Goal: Task Accomplishment & Management: Manage account settings

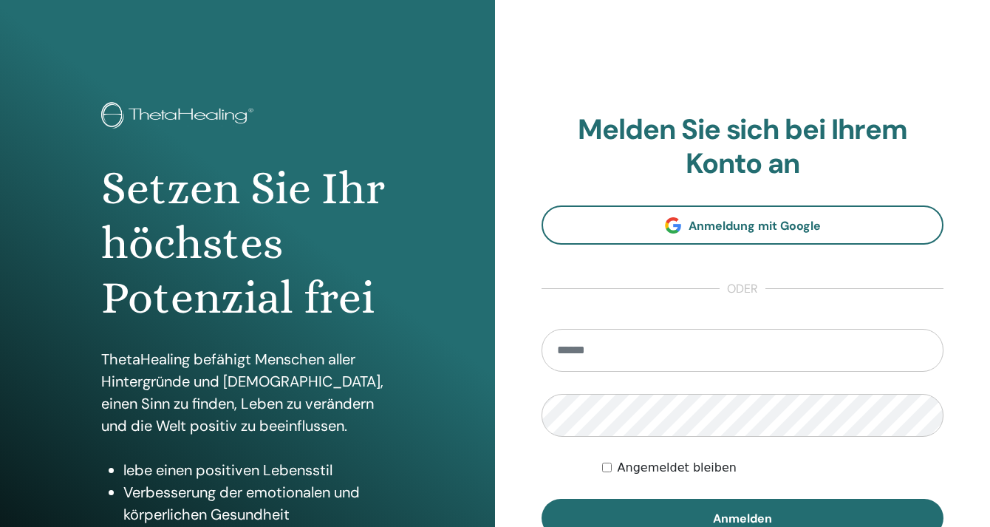
scroll to position [148, 0]
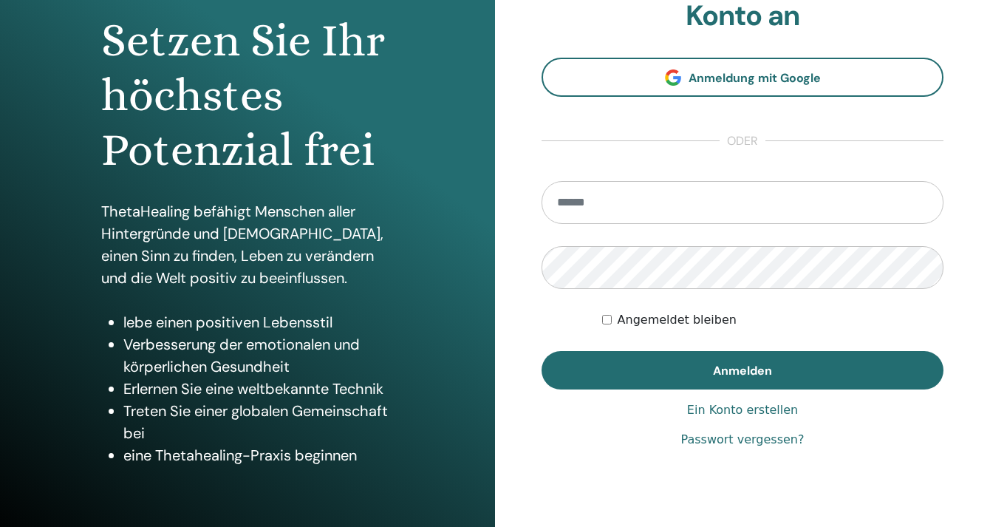
type input "**********"
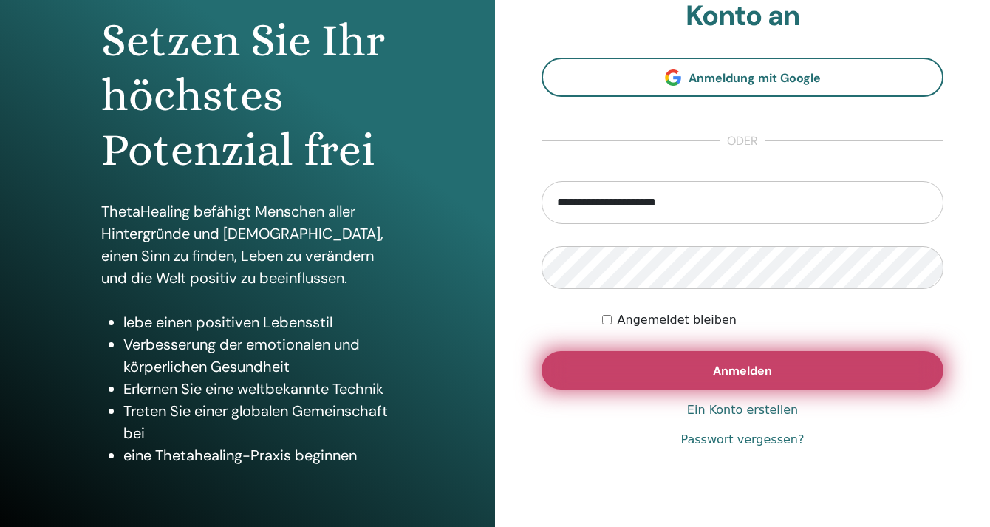
click at [733, 367] on span "Anmelden" at bounding box center [742, 371] width 59 height 16
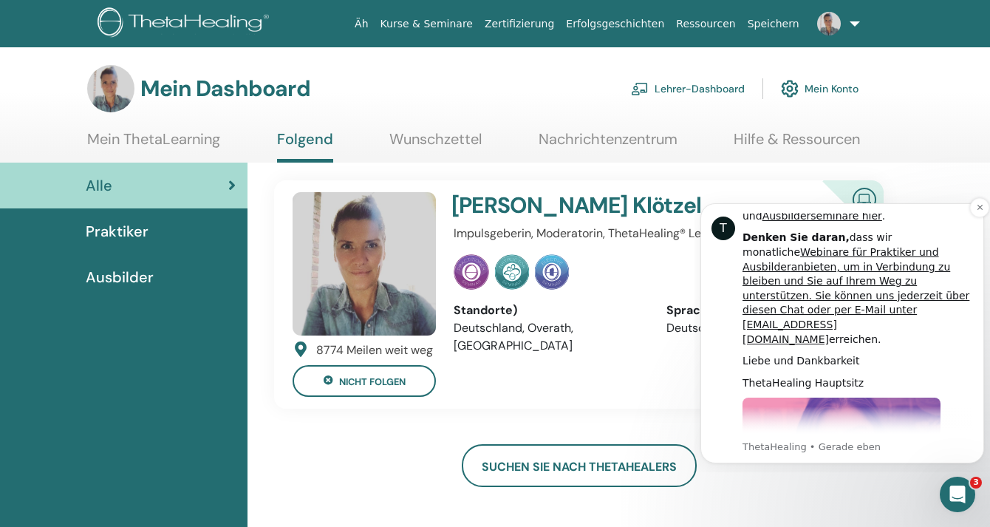
scroll to position [737, 0]
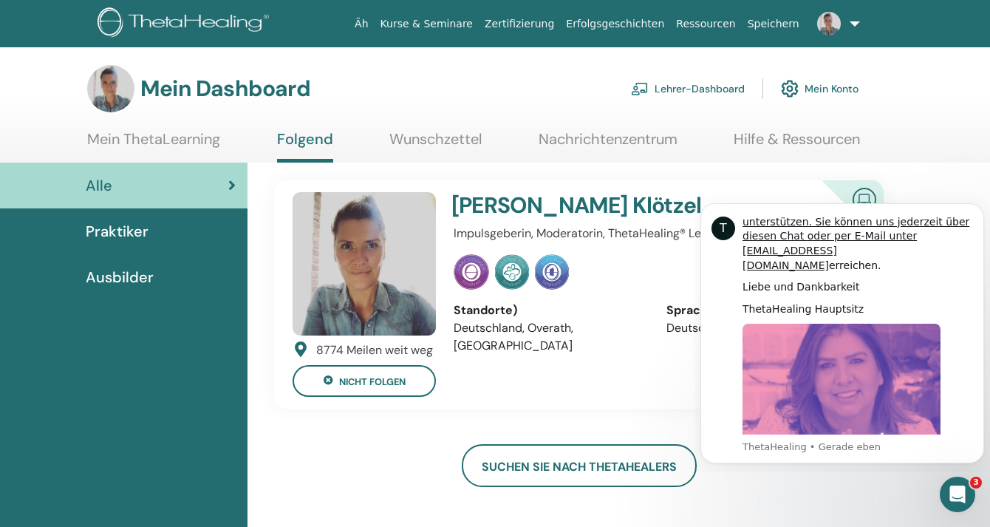
click at [638, 408] on div "8774 Meilen weit weg nicht folgen Tina Klötzel Impulsgeberin, Moderatorin, Thet…" at bounding box center [579, 294] width 632 height 228
click at [168, 145] on font "Mein ThetaLearning" at bounding box center [153, 138] width 133 height 19
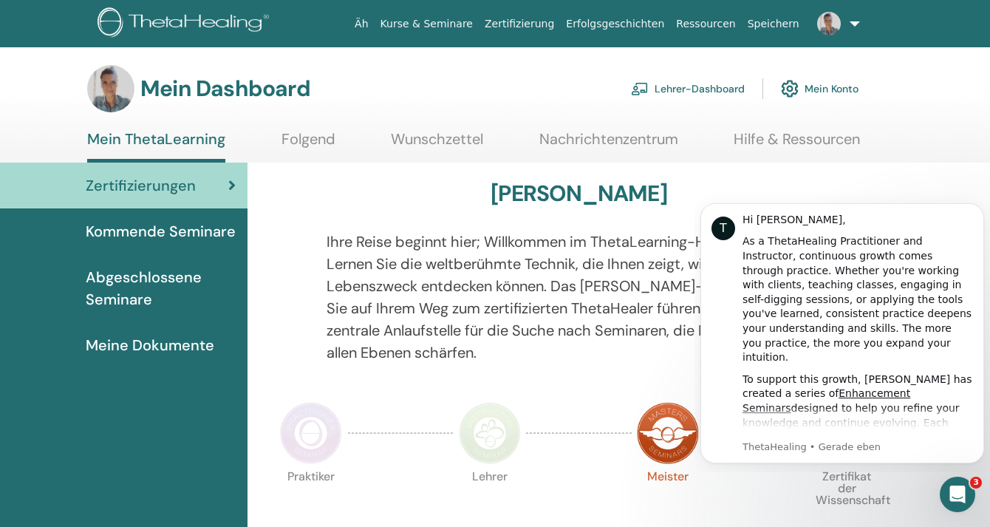
click at [126, 347] on font "Meine Dokumente" at bounding box center [150, 344] width 129 height 19
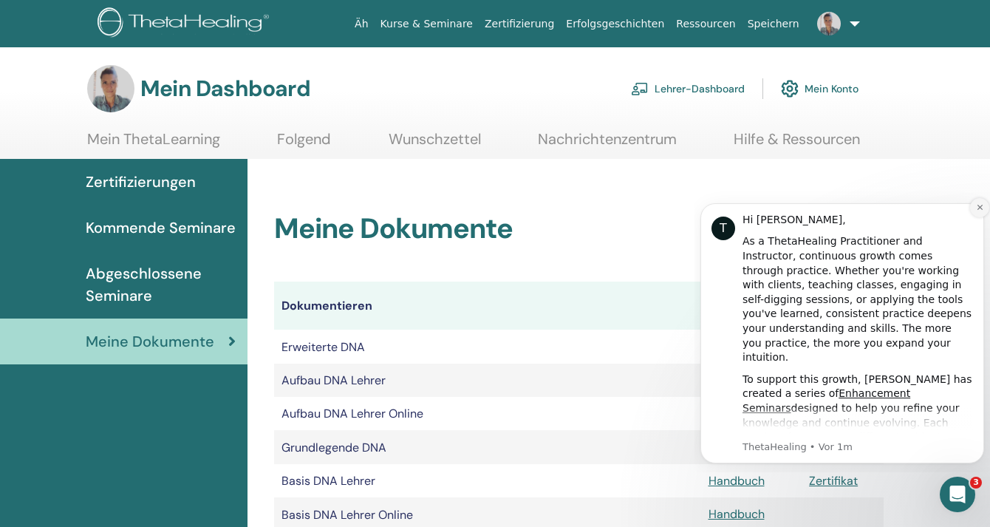
click at [980, 205] on icon "Dismiss notification" at bounding box center [980, 207] width 8 height 8
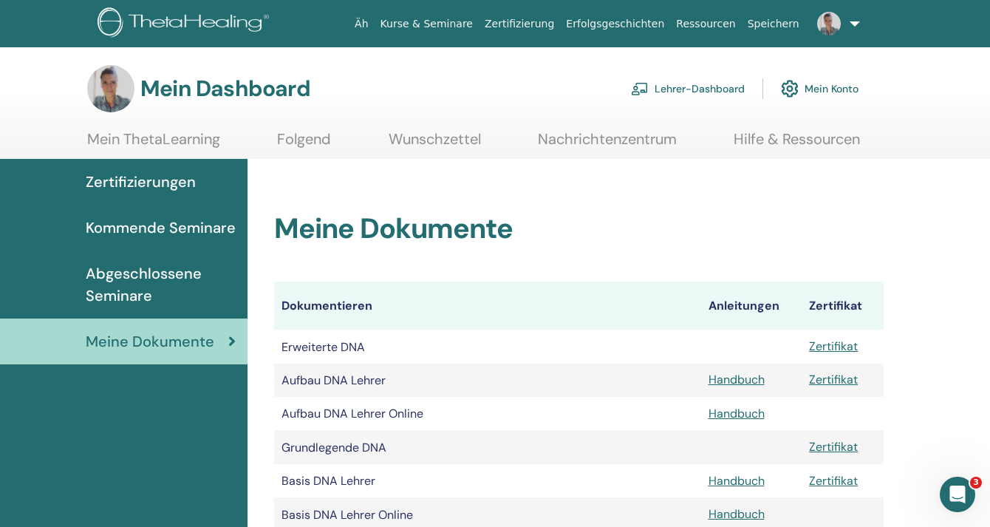
click at [293, 138] on font "Folgend" at bounding box center [304, 138] width 54 height 19
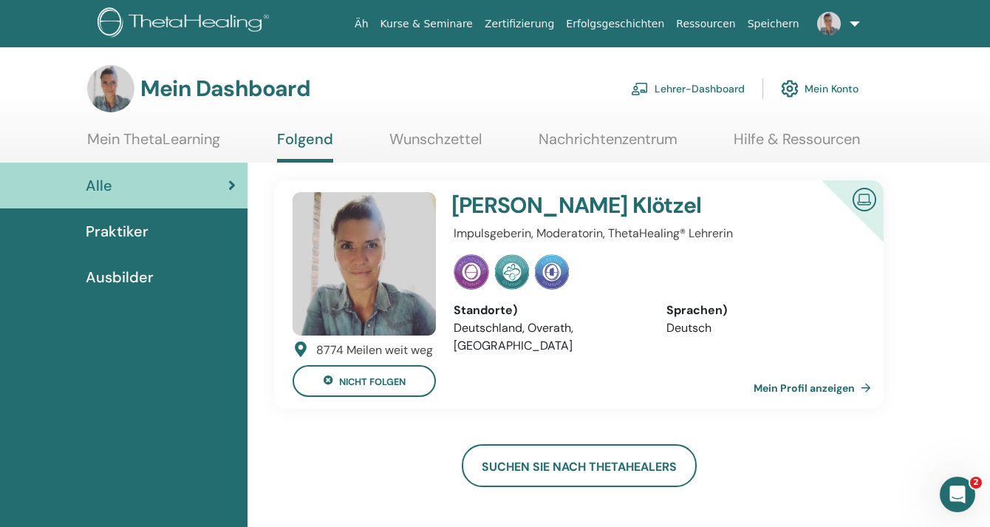
click at [446, 135] on font "Wunschzettel" at bounding box center [435, 138] width 92 height 19
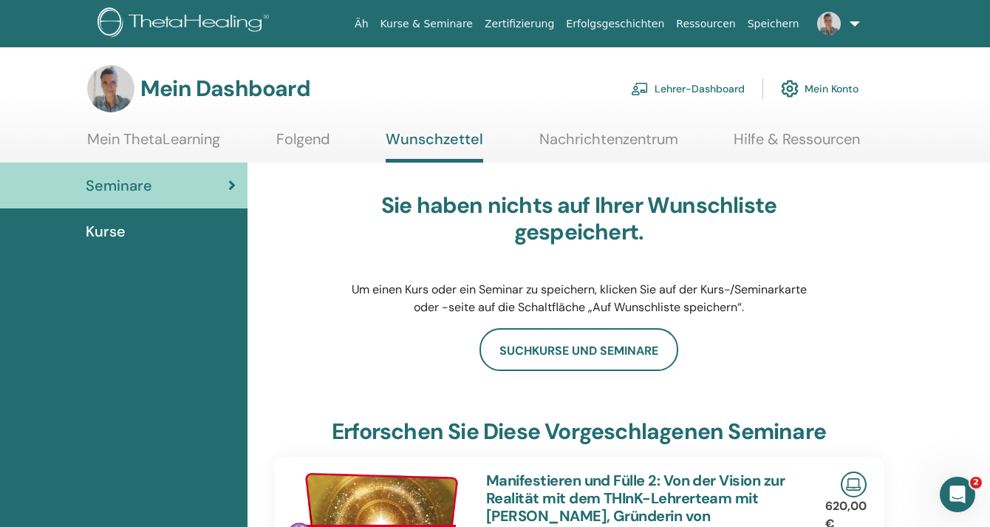
click at [802, 137] on font "Hilfe & Ressourcen" at bounding box center [797, 138] width 126 height 19
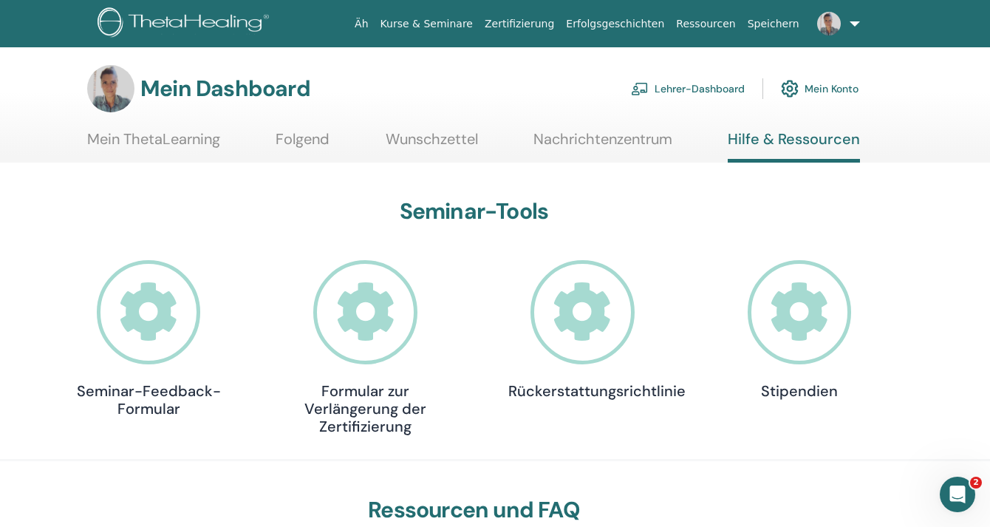
click at [290, 137] on font "Folgend" at bounding box center [303, 138] width 54 height 19
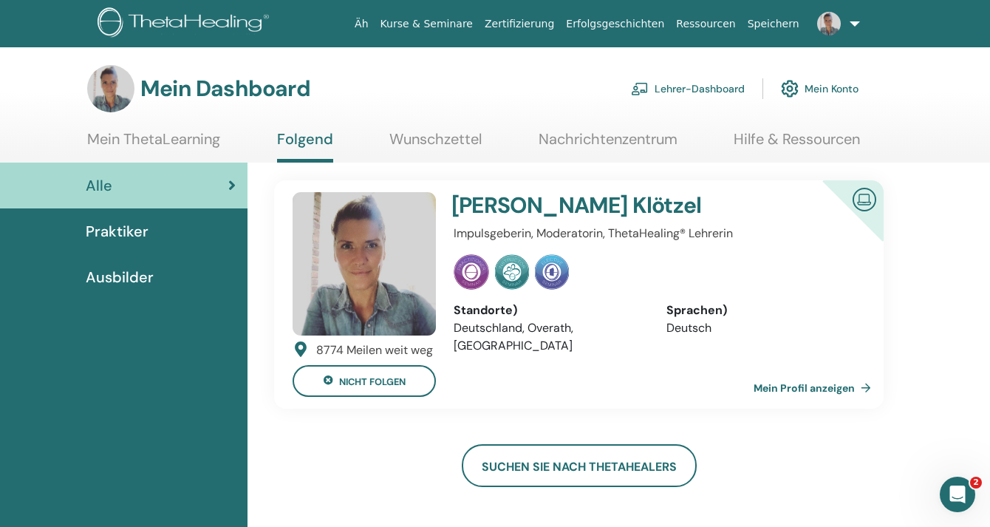
click at [141, 273] on font "Ausbilder" at bounding box center [120, 277] width 68 height 19
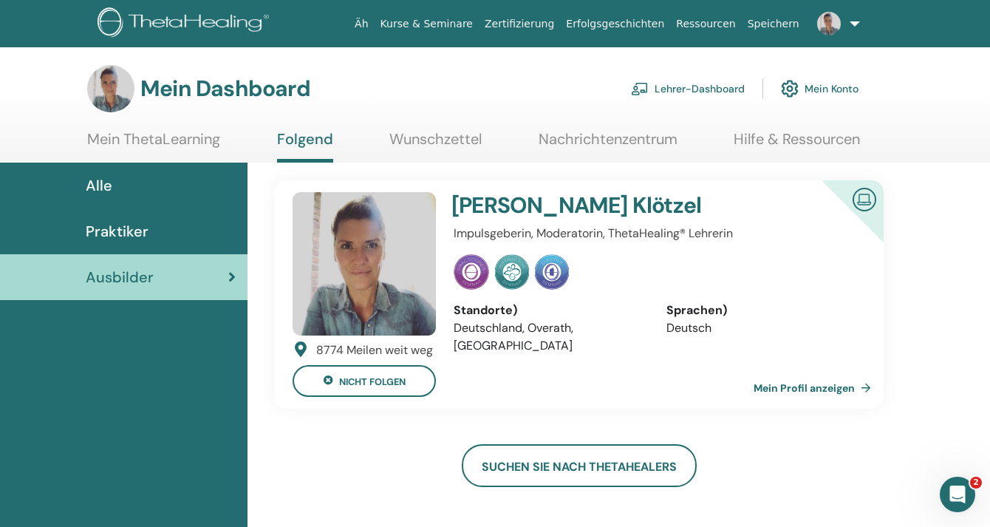
click at [872, 195] on img at bounding box center [864, 198] width 35 height 33
click at [821, 386] on font "Mein Profil anzeigen" at bounding box center [804, 388] width 101 height 13
click at [667, 89] on font "Lehrer-Dashboard" at bounding box center [700, 89] width 90 height 13
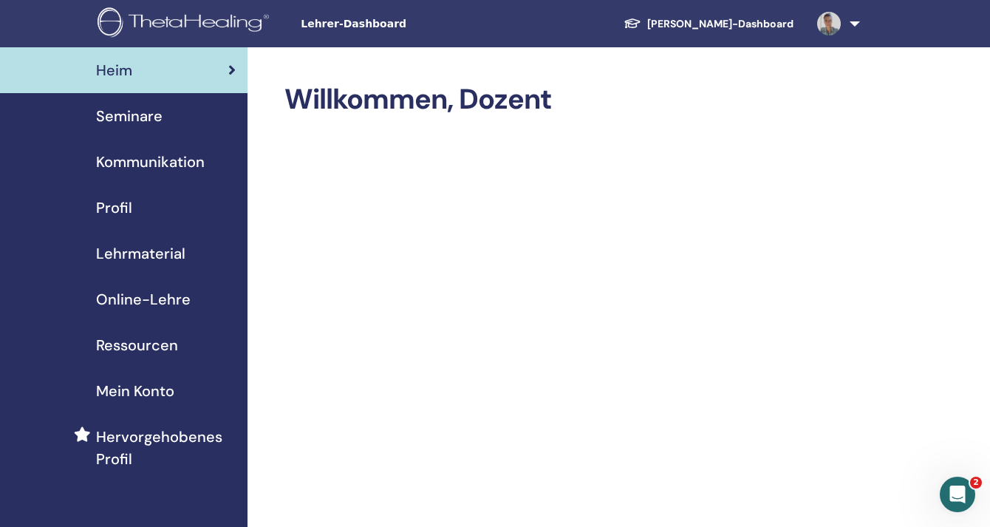
click at [115, 388] on font "Mein Konto" at bounding box center [135, 390] width 78 height 19
click at [132, 117] on font "Seminare" at bounding box center [129, 115] width 67 height 19
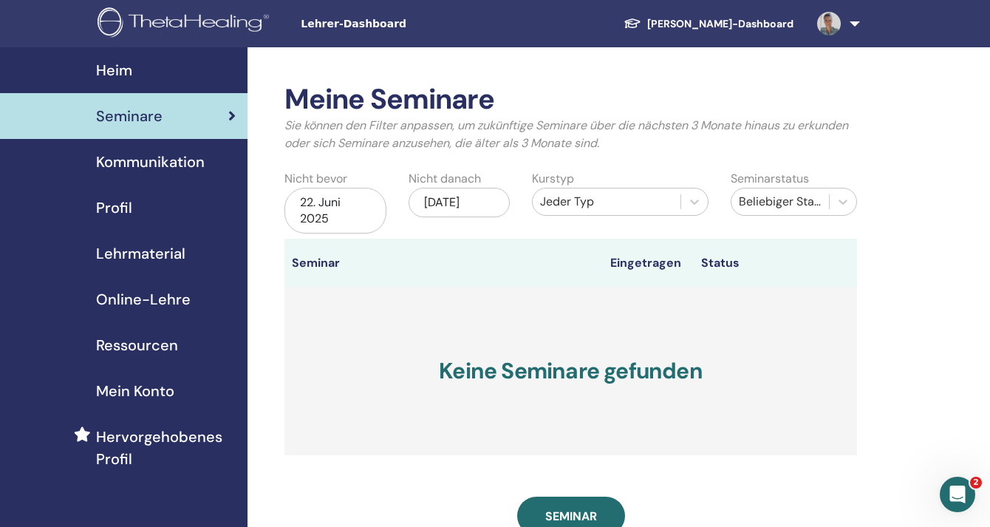
click at [750, 26] on font "Schüler-Dashboard" at bounding box center [720, 23] width 146 height 13
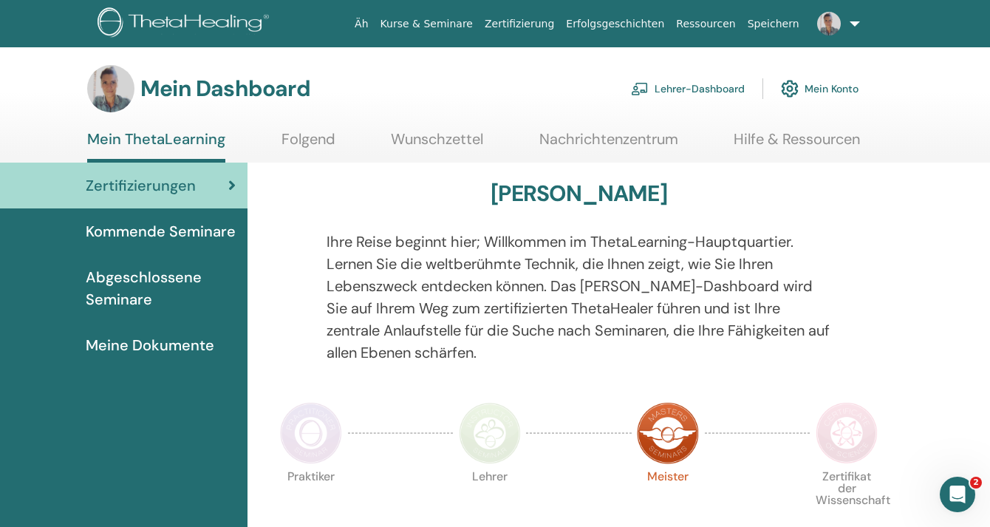
click at [107, 341] on font "Meine Dokumente" at bounding box center [150, 344] width 129 height 19
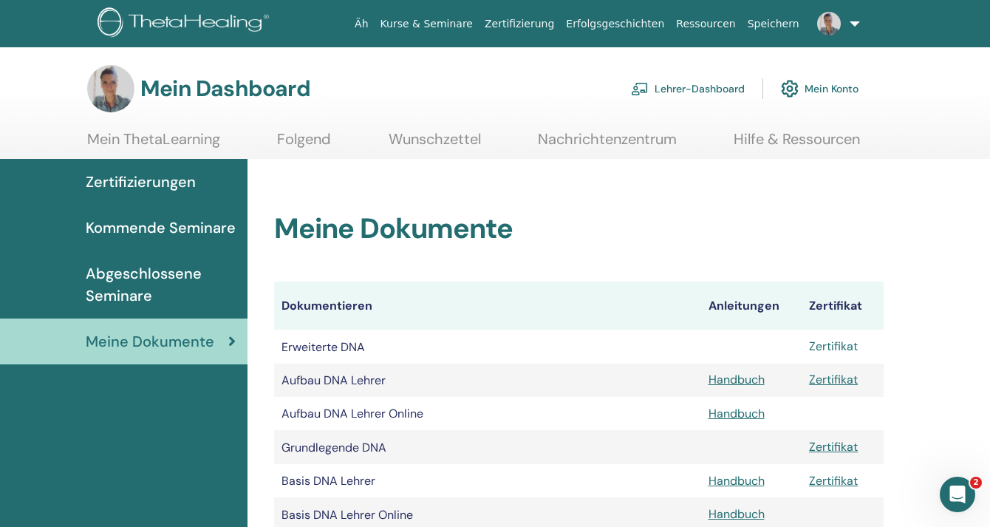
click at [848, 350] on font "Zertifikat" at bounding box center [833, 346] width 49 height 16
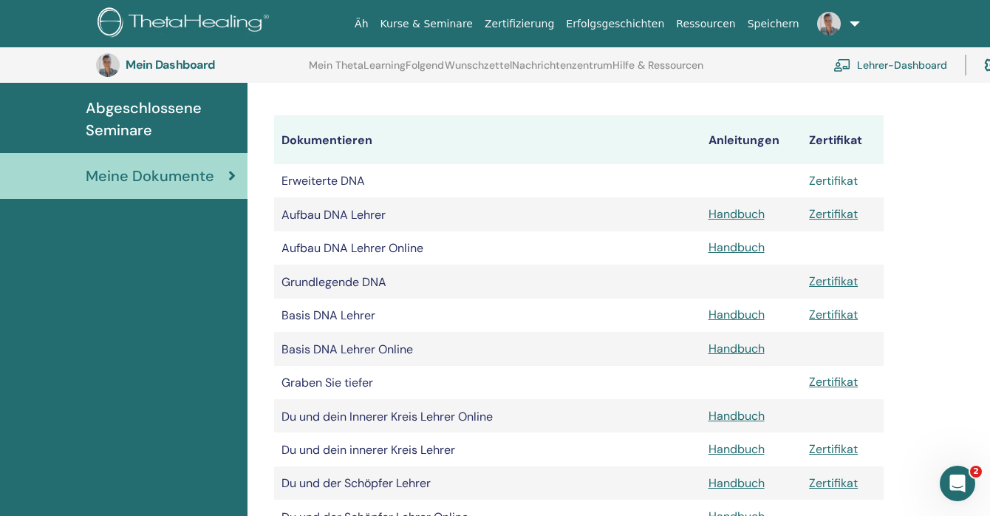
scroll to position [257, 0]
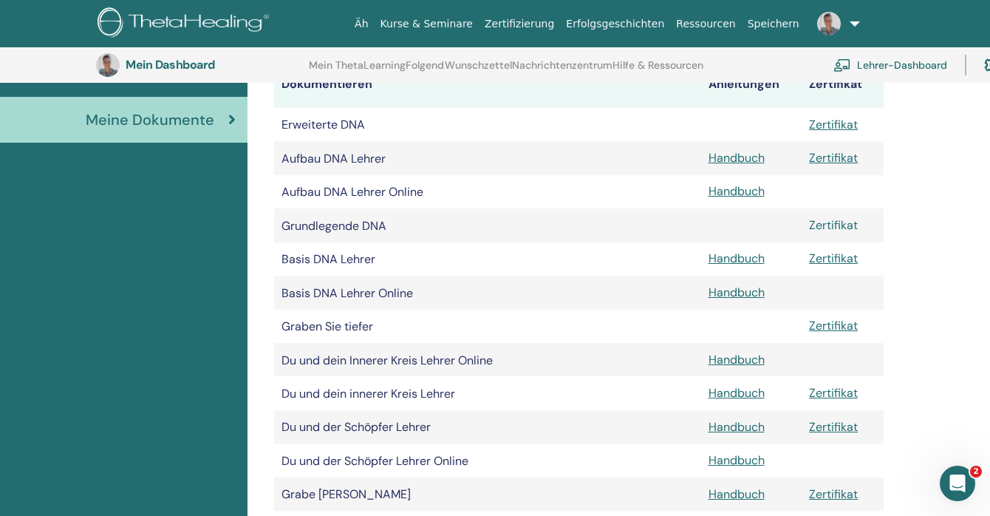
click at [829, 228] on font "Zertifikat" at bounding box center [833, 225] width 49 height 16
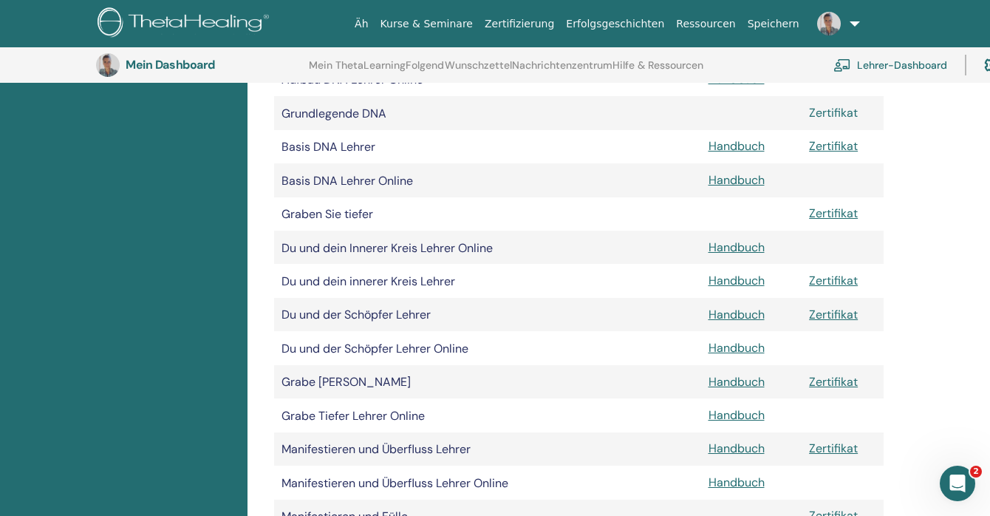
scroll to position [183, 0]
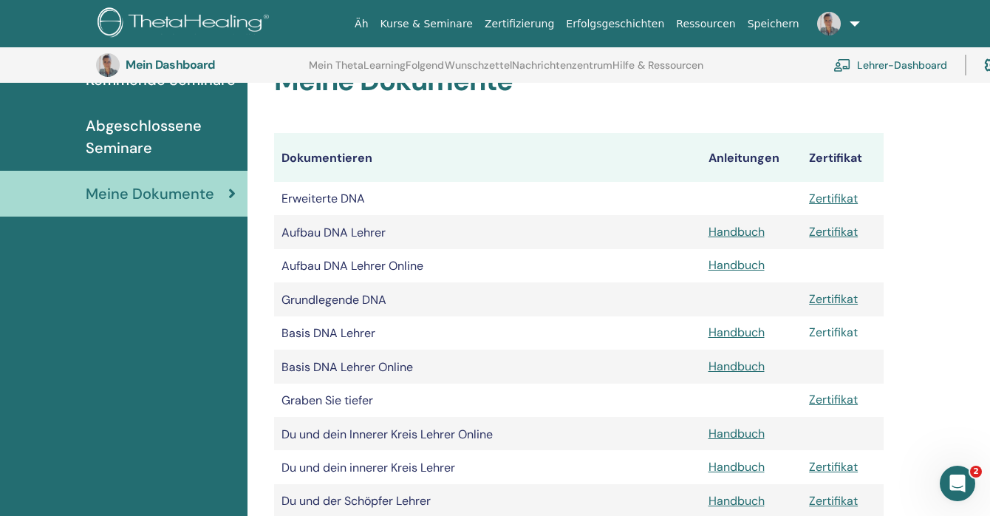
click at [843, 338] on font "Zertifikat" at bounding box center [833, 332] width 49 height 16
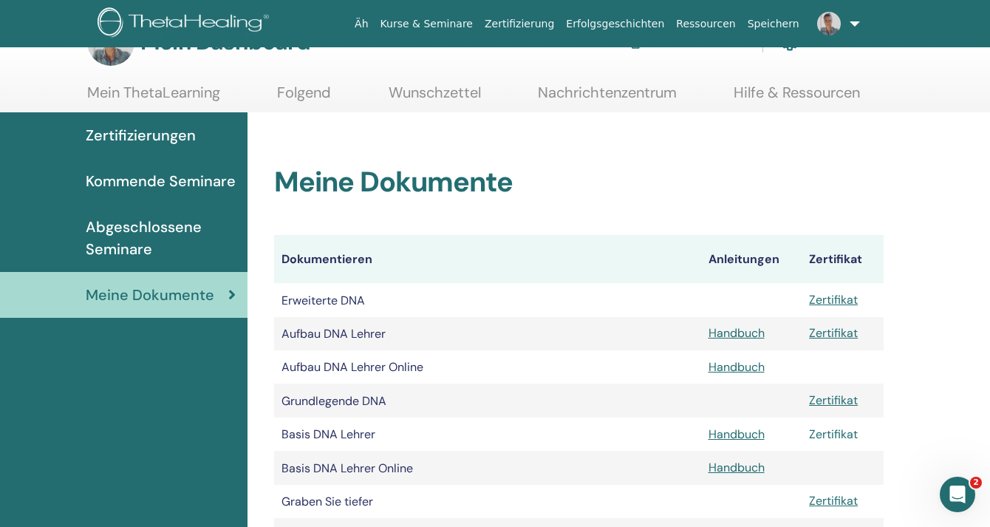
scroll to position [0, 0]
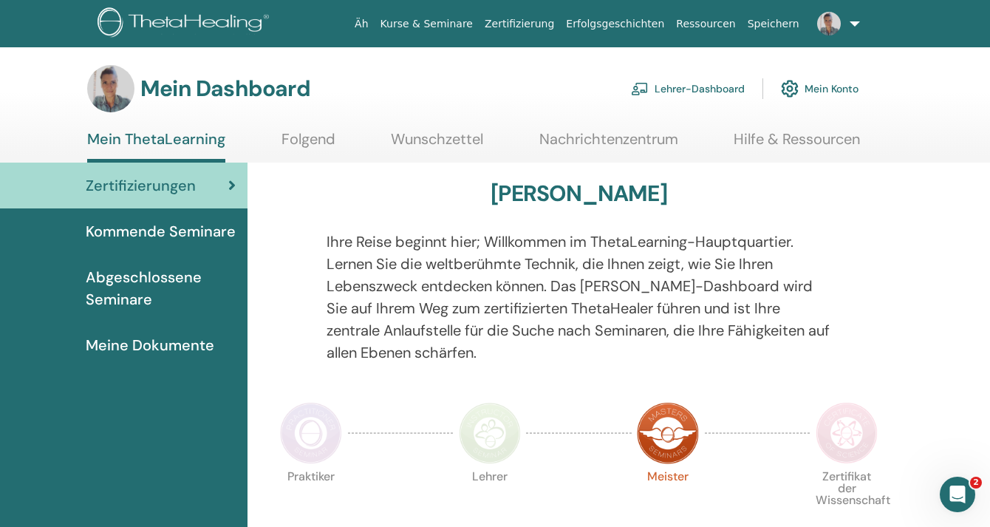
click at [316, 137] on font "Folgend" at bounding box center [309, 138] width 54 height 19
click at [115, 232] on font "Kommende Seminare" at bounding box center [161, 231] width 150 height 19
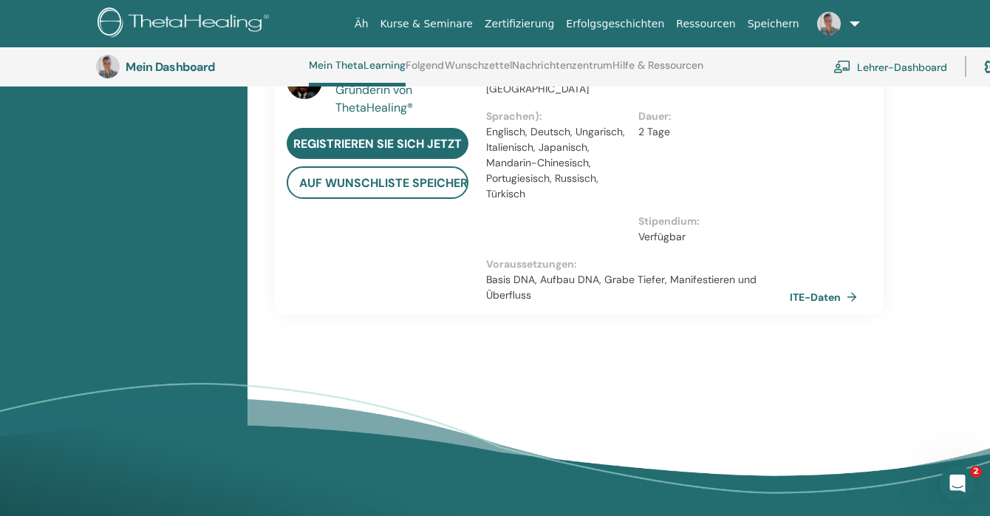
scroll to position [1148, 0]
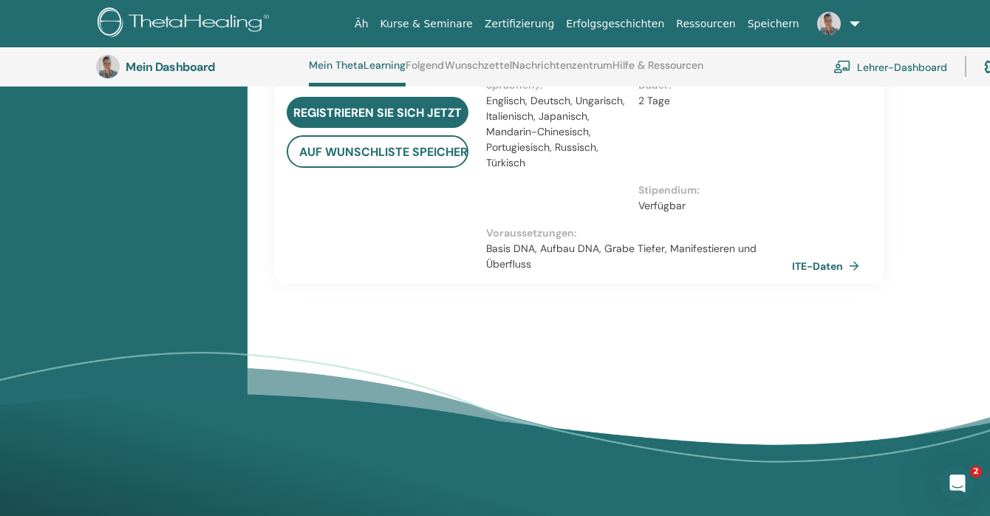
click at [817, 259] on font "ITE-Daten" at bounding box center [817, 265] width 51 height 13
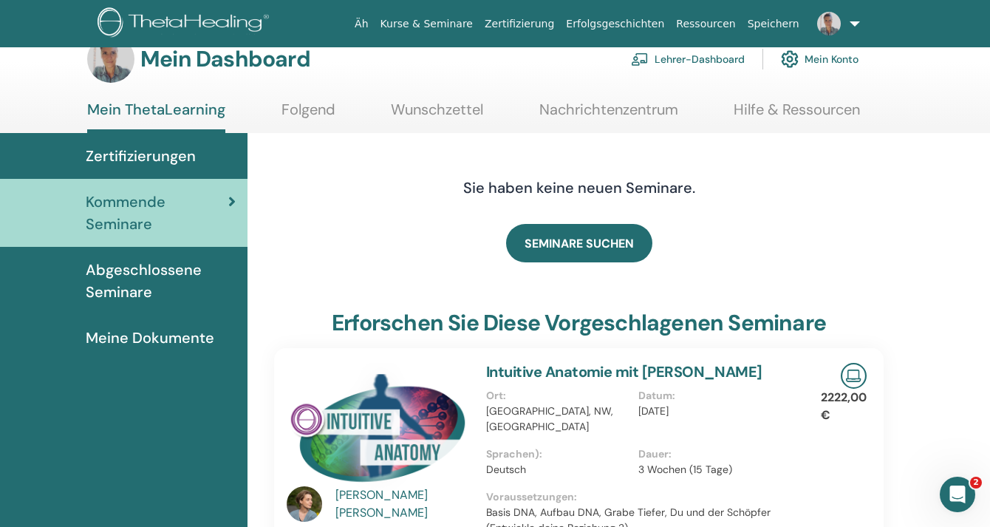
scroll to position [0, 0]
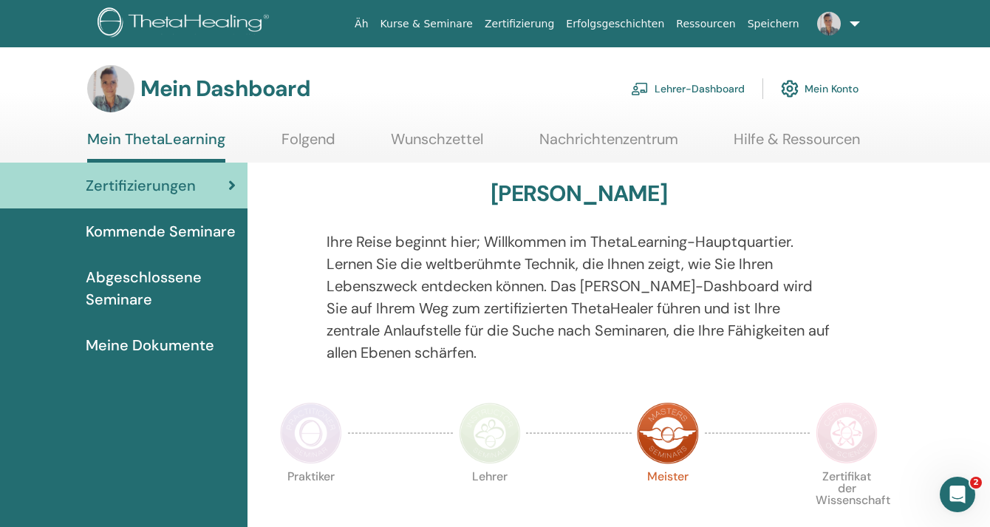
click at [202, 186] on div "Zertifizierungen" at bounding box center [124, 185] width 224 height 22
click at [549, 24] on font "Zertifizierung" at bounding box center [519, 24] width 69 height 12
click at [111, 285] on font "Abgeschlossene Seminare" at bounding box center [144, 288] width 116 height 41
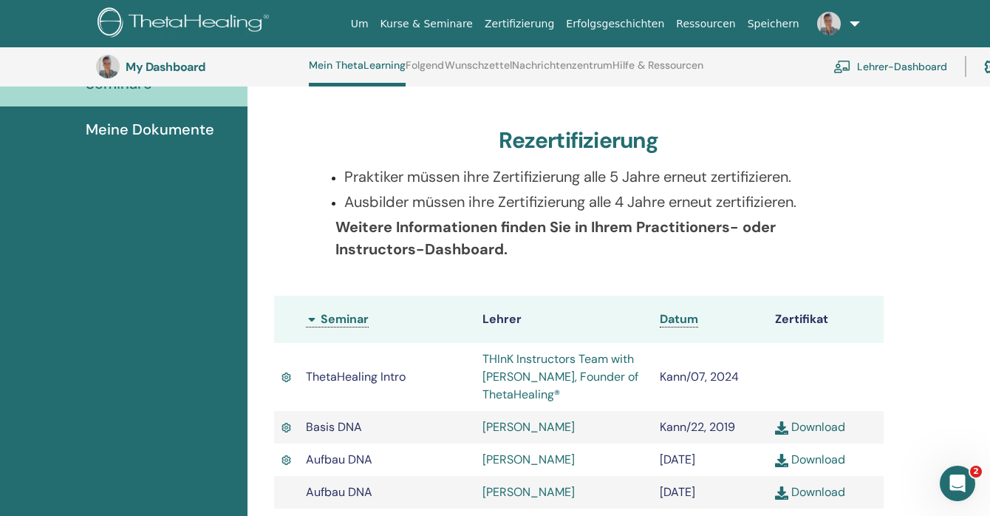
scroll to position [113, 0]
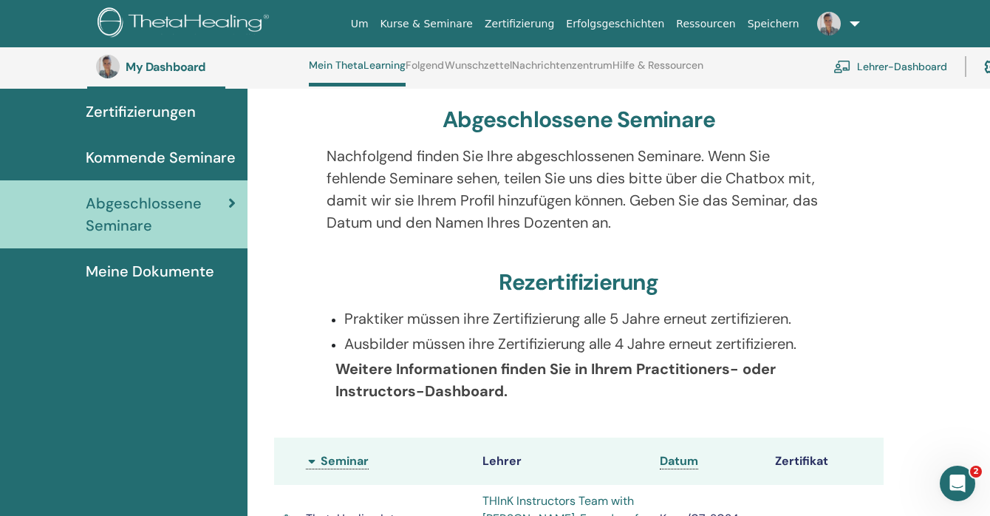
click at [916, 66] on link "Lehrer-Dashboard" at bounding box center [891, 66] width 114 height 33
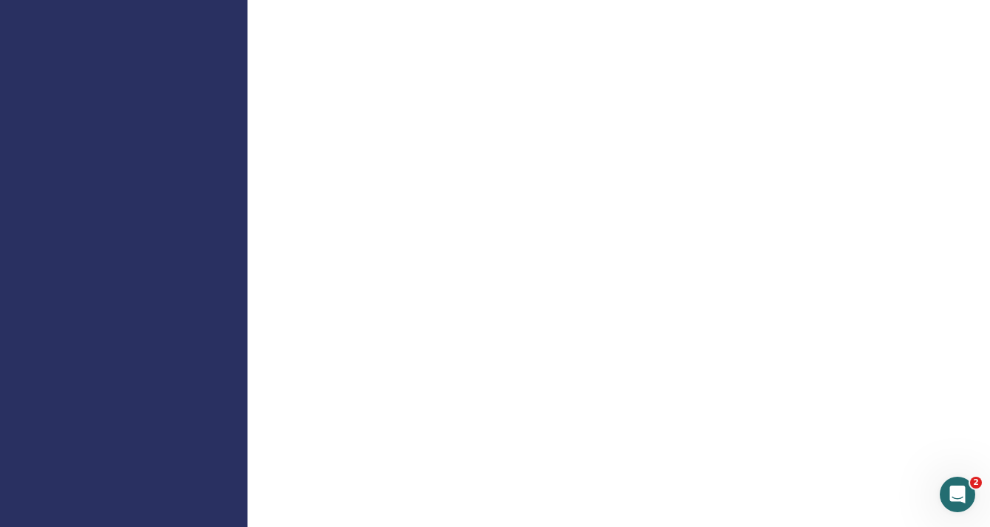
scroll to position [591, 0]
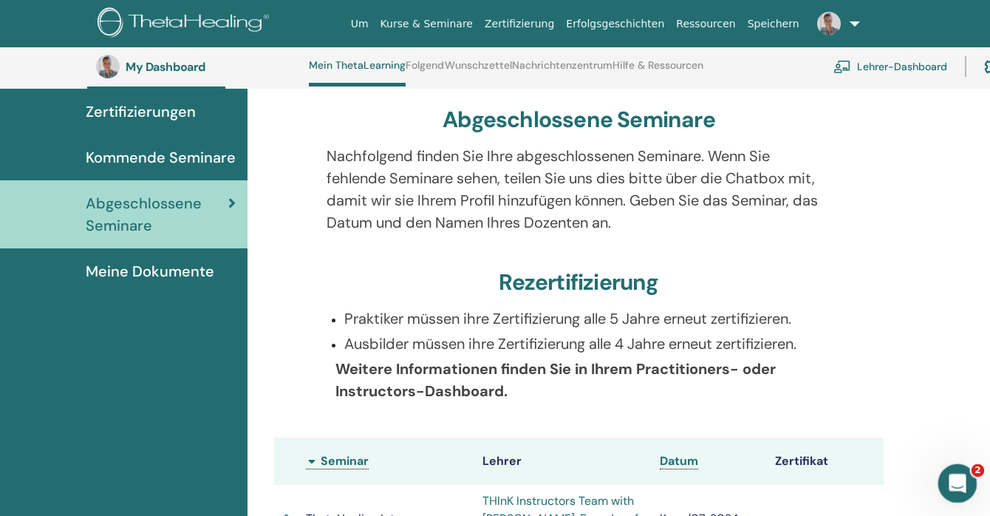
click at [958, 483] on icon "Intercom-Nachrichtendienst öffnen" at bounding box center [956, 481] width 24 height 24
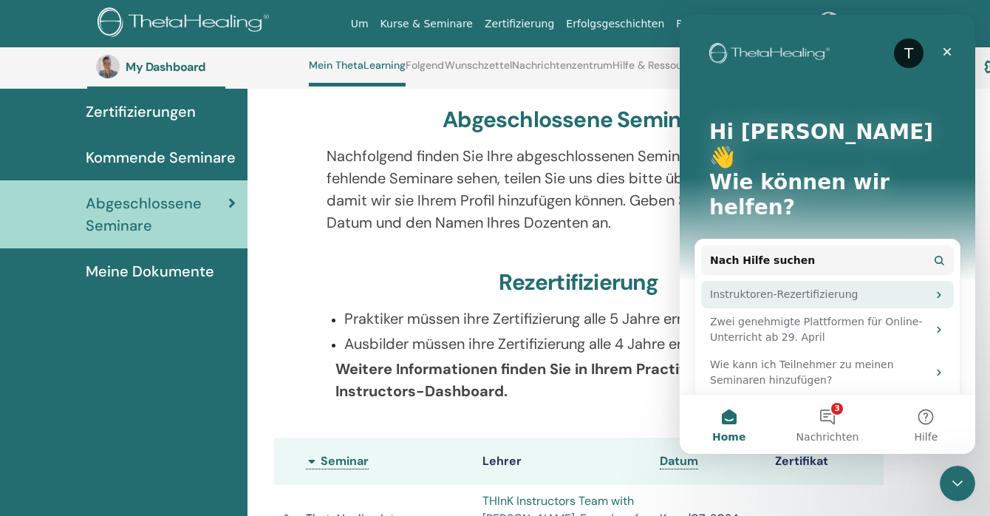
click at [933, 289] on icon "Intercom Messenger" at bounding box center [939, 295] width 12 height 12
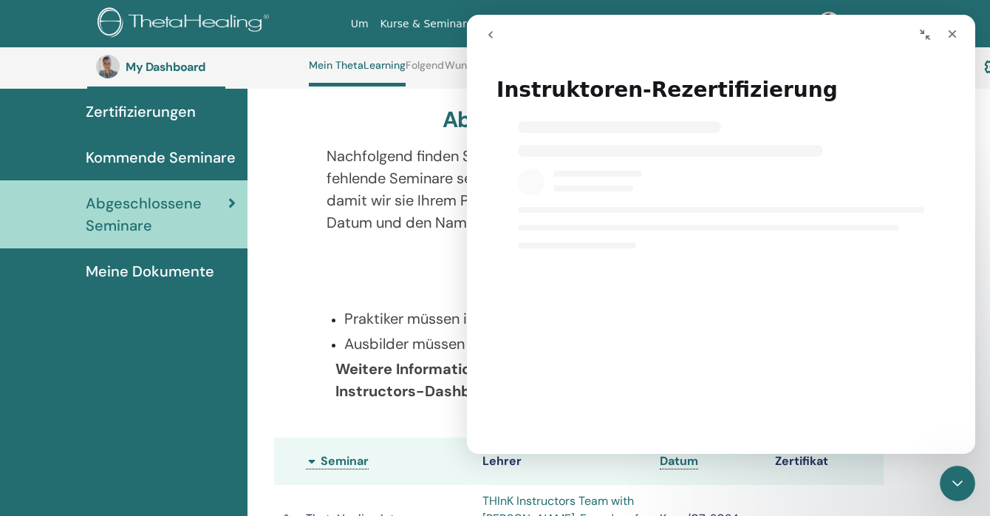
select select "**"
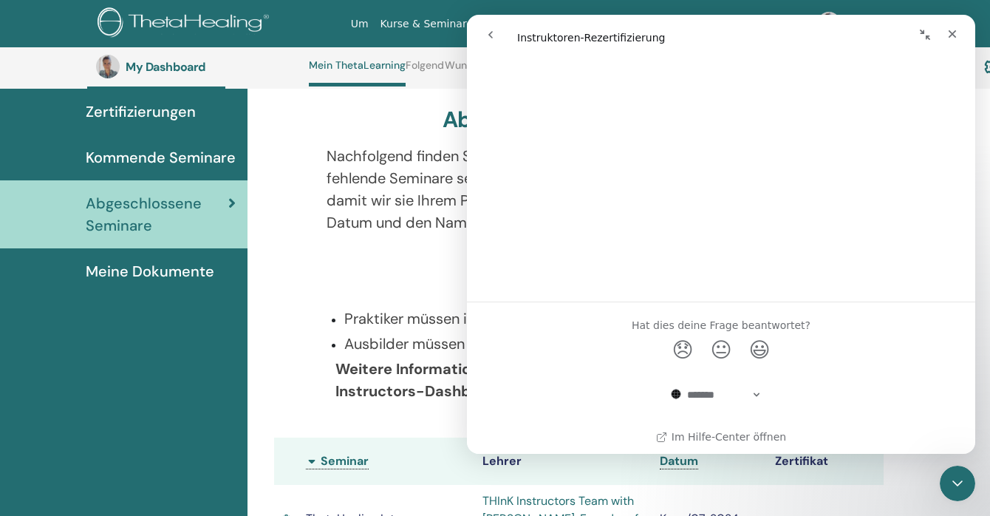
scroll to position [3306, 0]
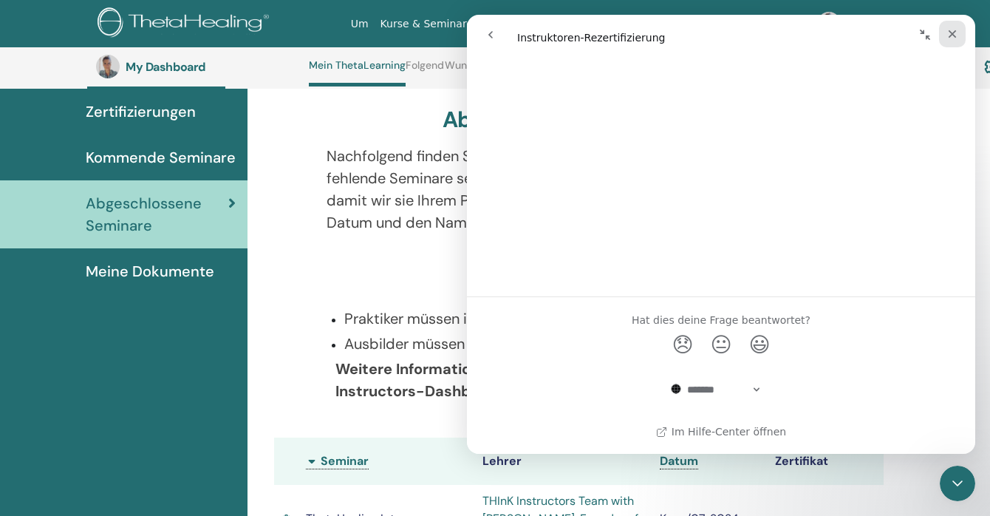
click at [950, 34] on icon "Schließen" at bounding box center [953, 34] width 12 height 12
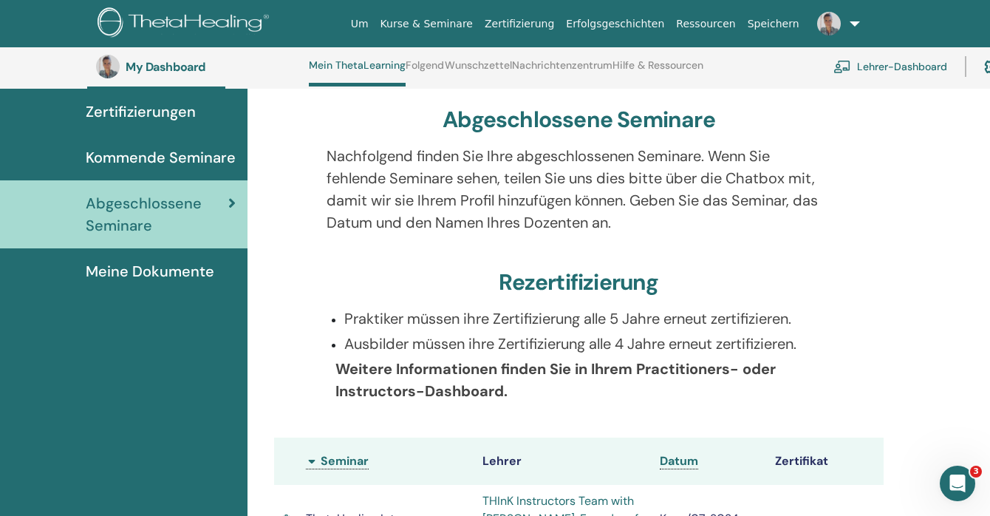
scroll to position [0, 0]
select select "**"
click at [375, 21] on link "Um" at bounding box center [360, 23] width 30 height 27
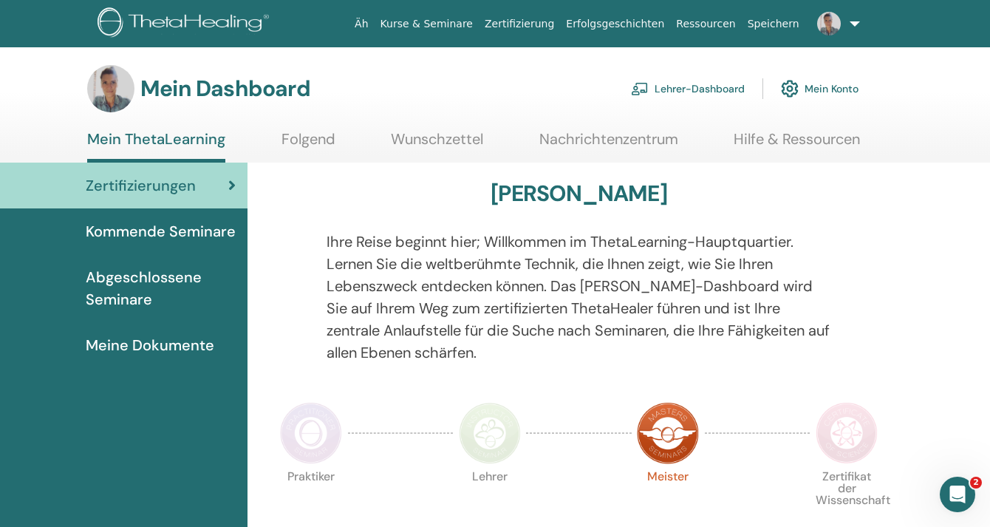
click at [817, 89] on font "Mein Konto" at bounding box center [832, 89] width 54 height 13
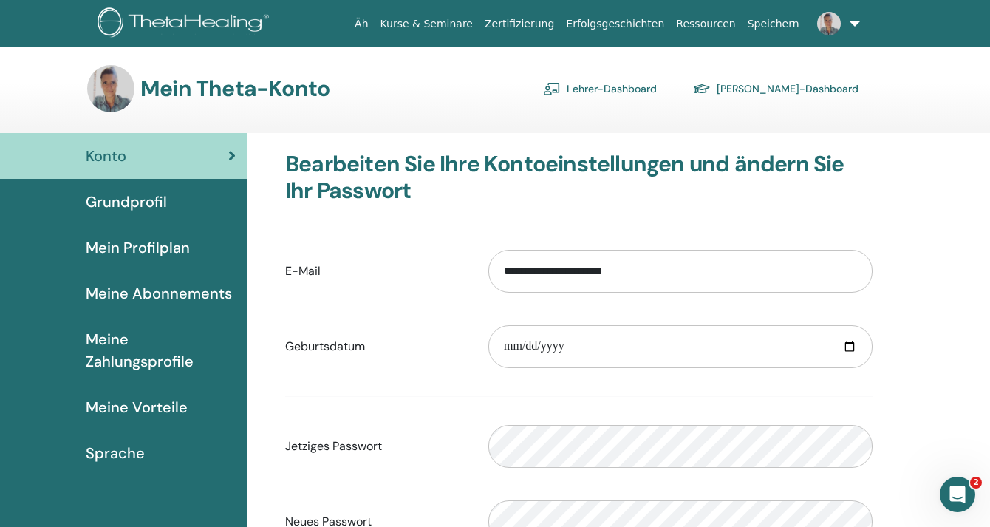
click at [132, 197] on font "Grundprofil" at bounding box center [126, 201] width 81 height 19
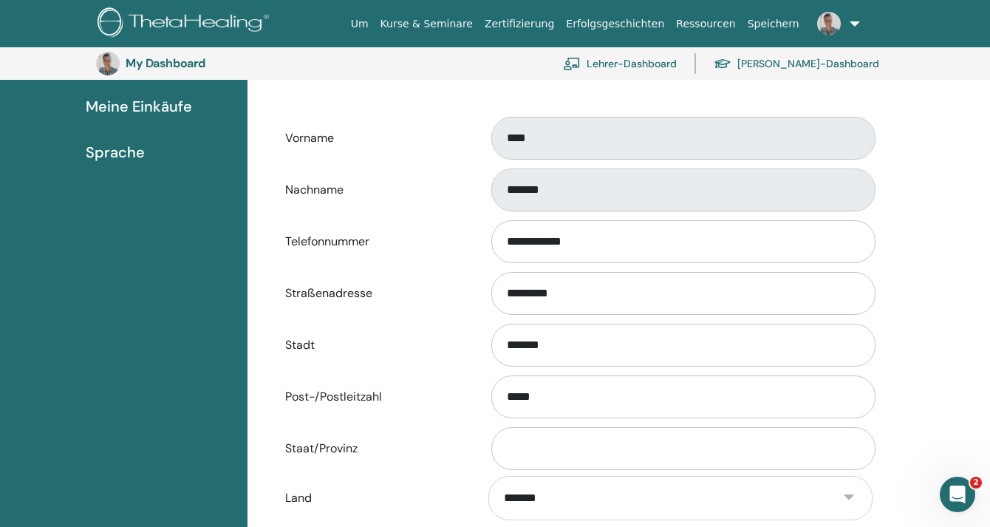
scroll to position [402, 0]
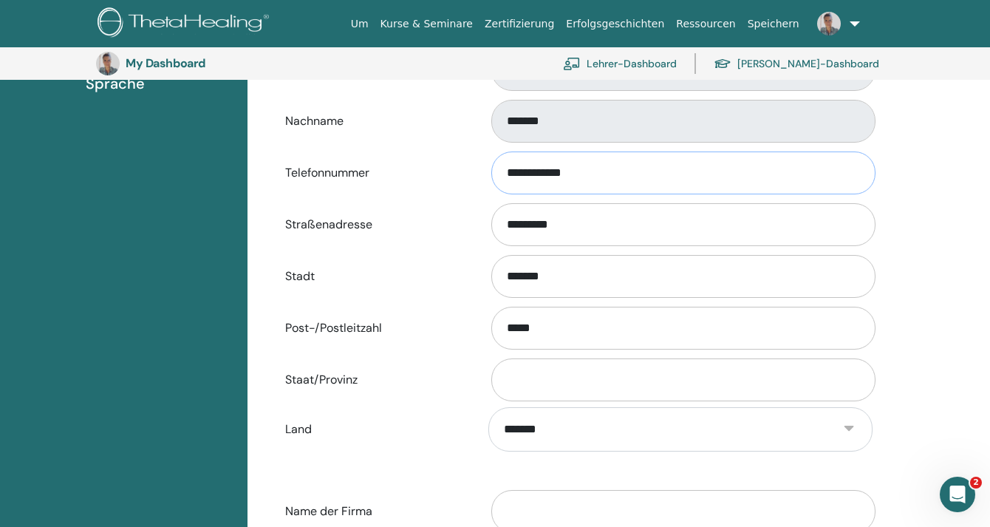
click at [587, 171] on input "**********" at bounding box center [683, 172] width 384 height 43
type input "**********"
click at [609, 231] on input "*********" at bounding box center [683, 224] width 384 height 43
type input "*"
type input "********"
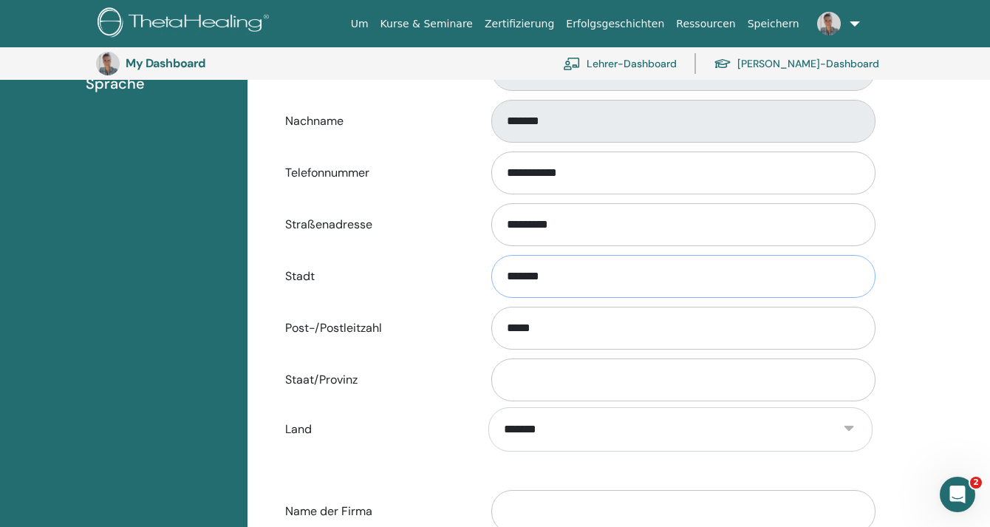
click at [538, 281] on input "*******" at bounding box center [683, 276] width 384 height 43
click at [558, 279] on input "*******" at bounding box center [683, 276] width 384 height 43
type input "*"
type input "**********"
click at [555, 338] on input "*****" at bounding box center [683, 328] width 384 height 43
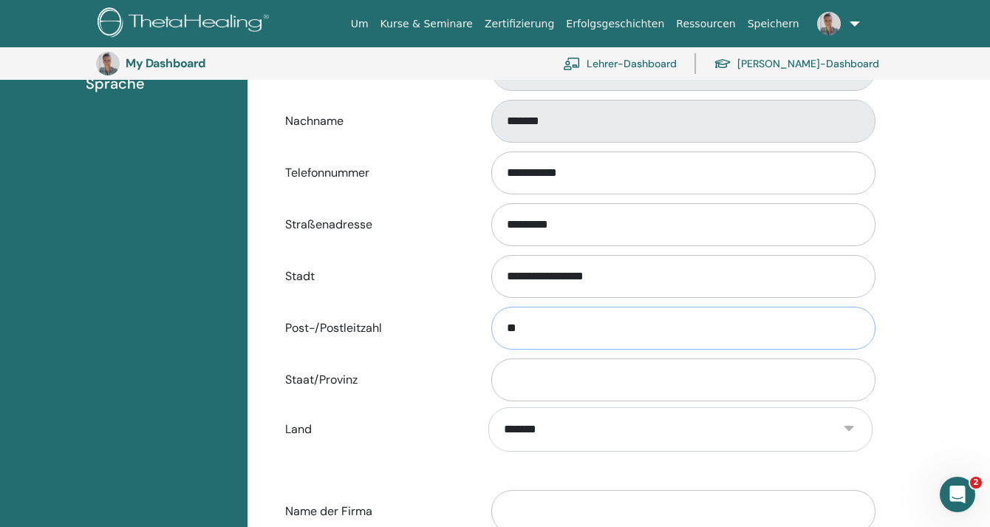
type input "*****"
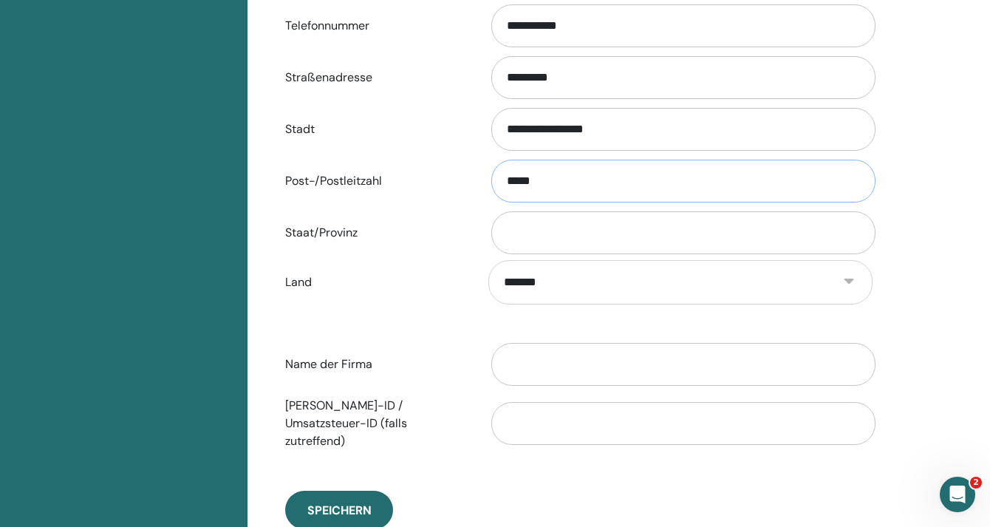
scroll to position [550, 0]
click at [595, 231] on input "Staat/Provinz" at bounding box center [683, 232] width 384 height 43
type input "**********"
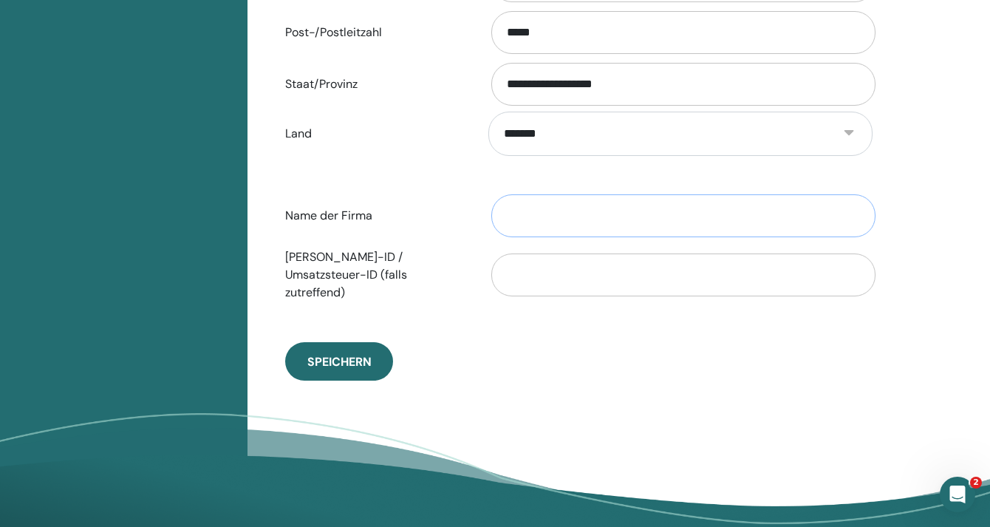
click at [590, 217] on input "Name der Firma" at bounding box center [683, 215] width 384 height 43
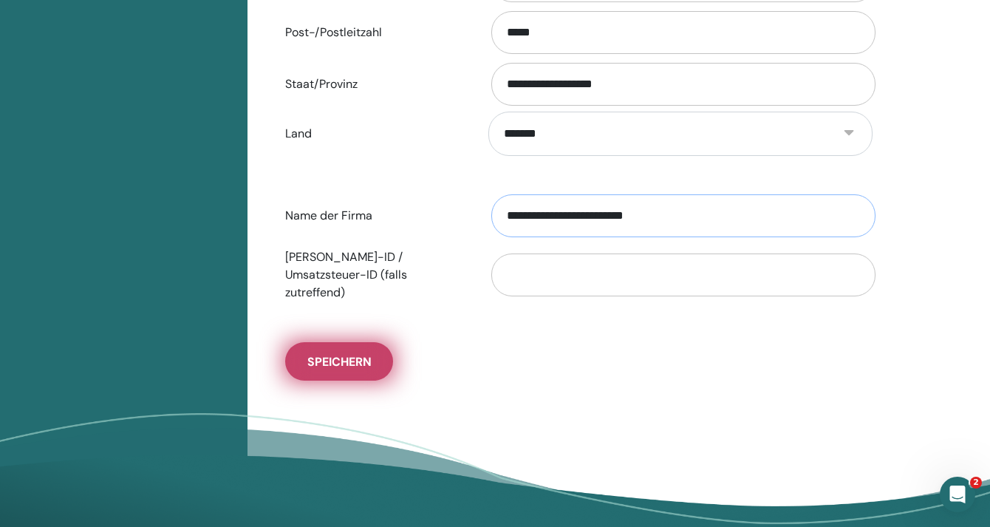
type input "**********"
click at [357, 354] on span "Speichern" at bounding box center [339, 362] width 64 height 16
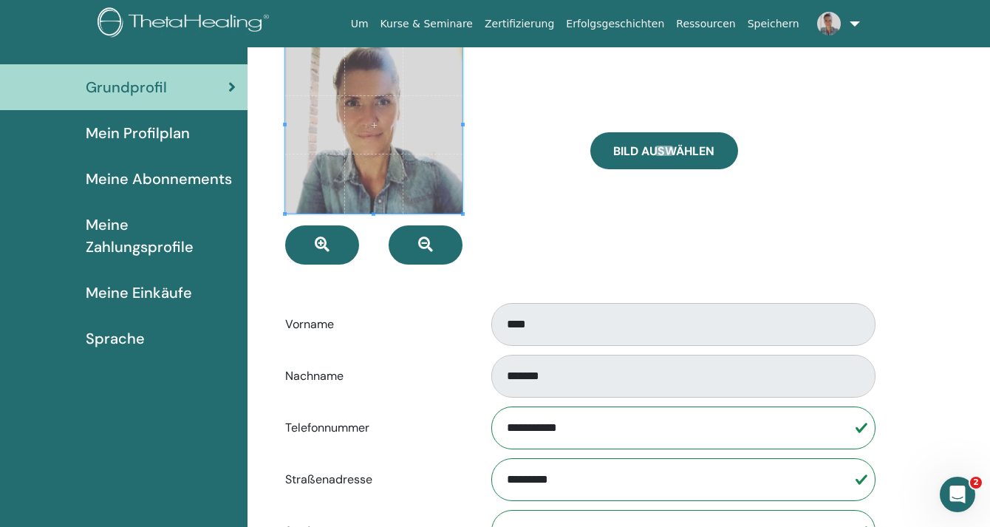
scroll to position [0, 0]
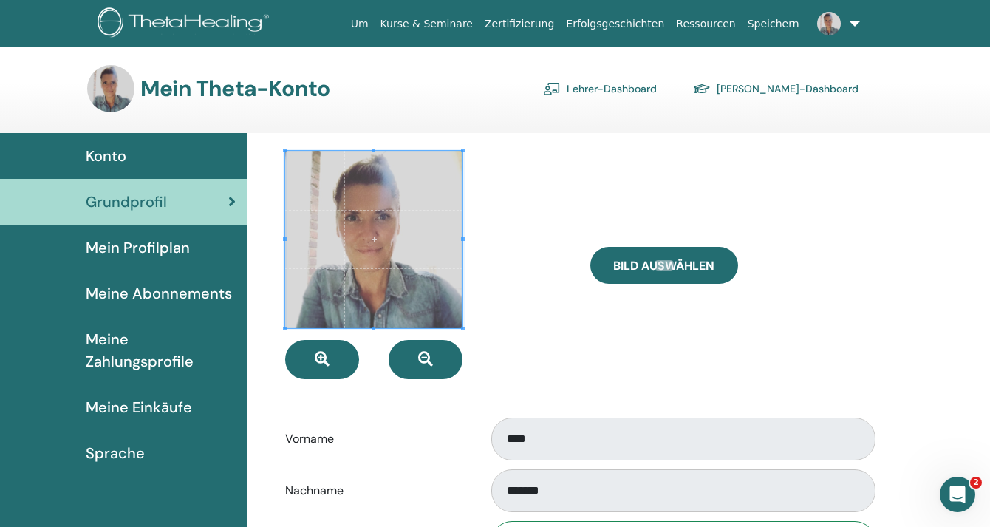
click at [133, 246] on span "Mein Profilplan" at bounding box center [138, 247] width 104 height 22
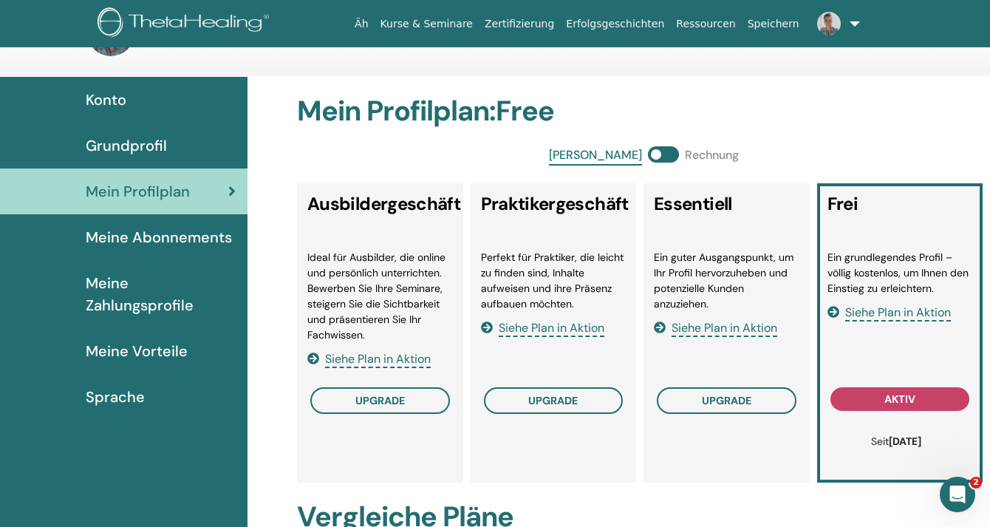
scroll to position [74, 0]
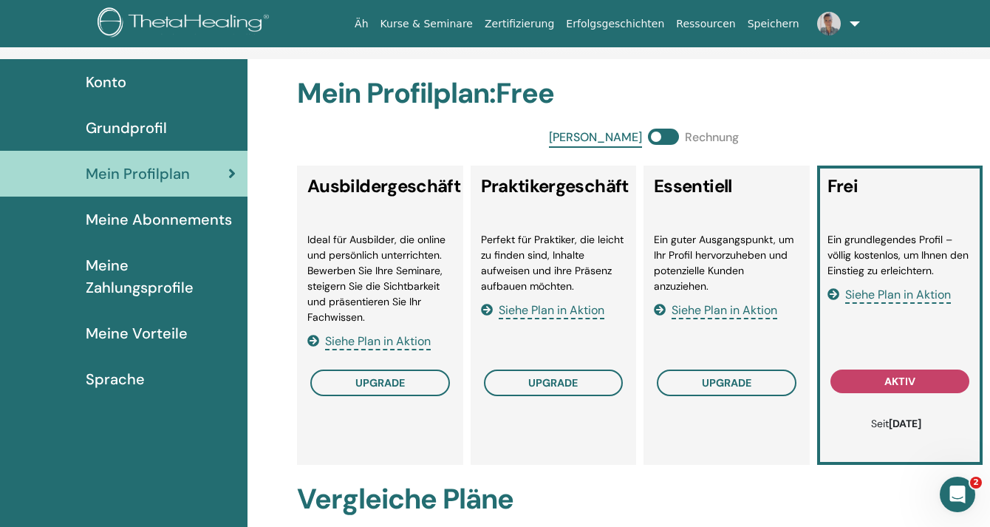
click at [369, 339] on font "Siehe Plan in Aktion" at bounding box center [378, 341] width 106 height 16
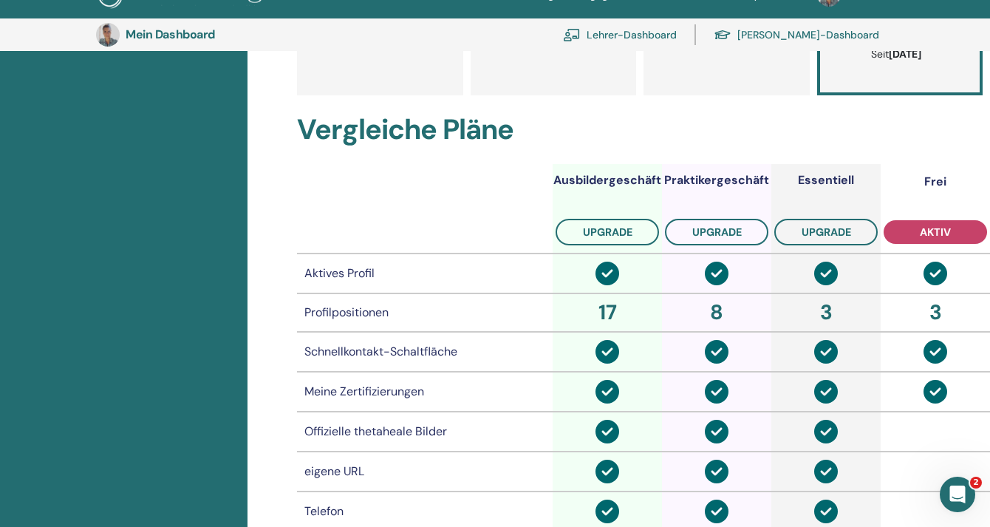
scroll to position [402, 0]
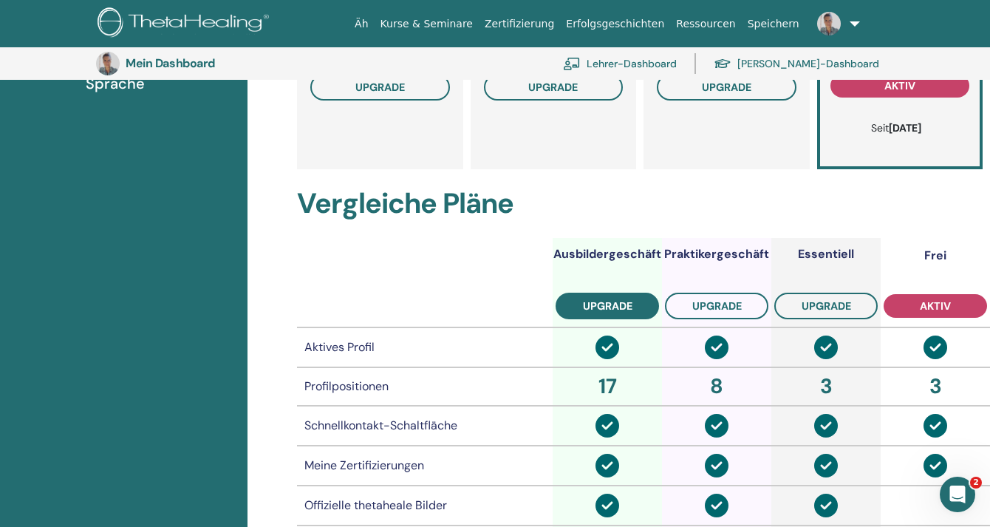
click at [618, 303] on font "Upgrade" at bounding box center [608, 305] width 50 height 13
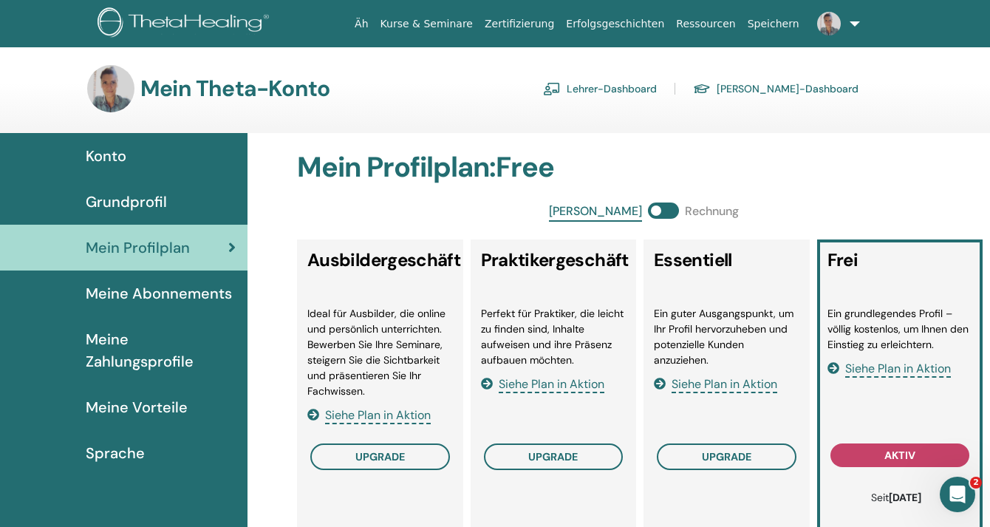
click at [118, 348] on font "Meine Zahlungsprofile" at bounding box center [140, 350] width 108 height 41
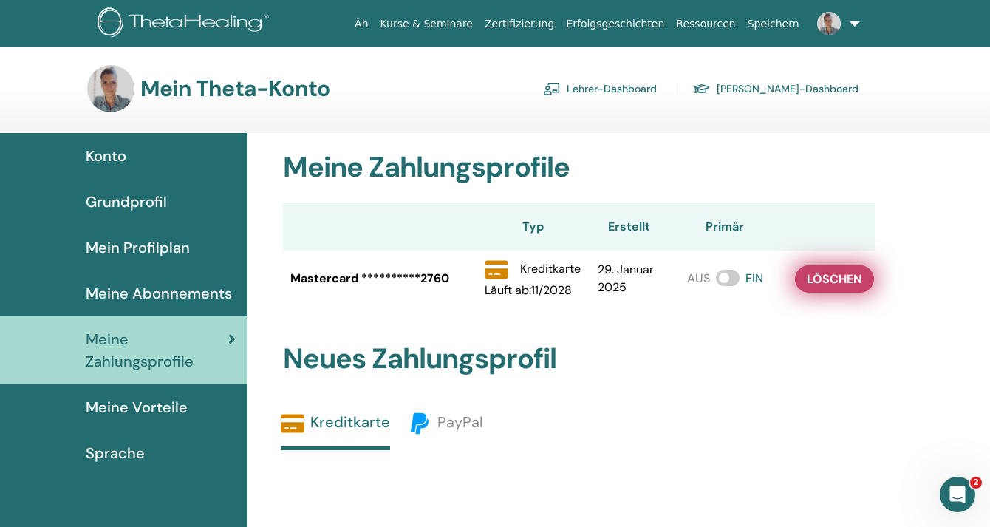
click at [825, 282] on font "löschen" at bounding box center [834, 279] width 55 height 16
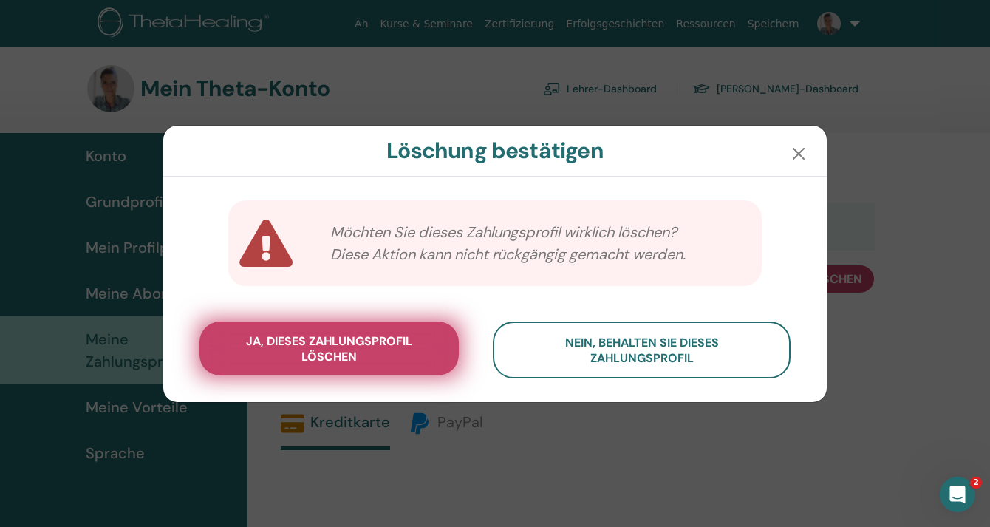
click at [340, 350] on font "Ja, dieses Zahlungsprofil löschen" at bounding box center [329, 348] width 166 height 31
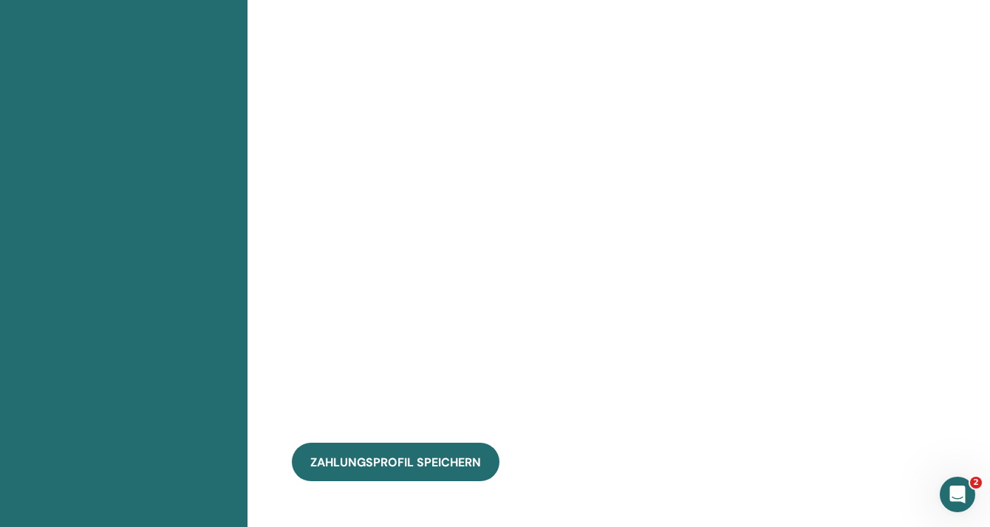
scroll to position [894, 0]
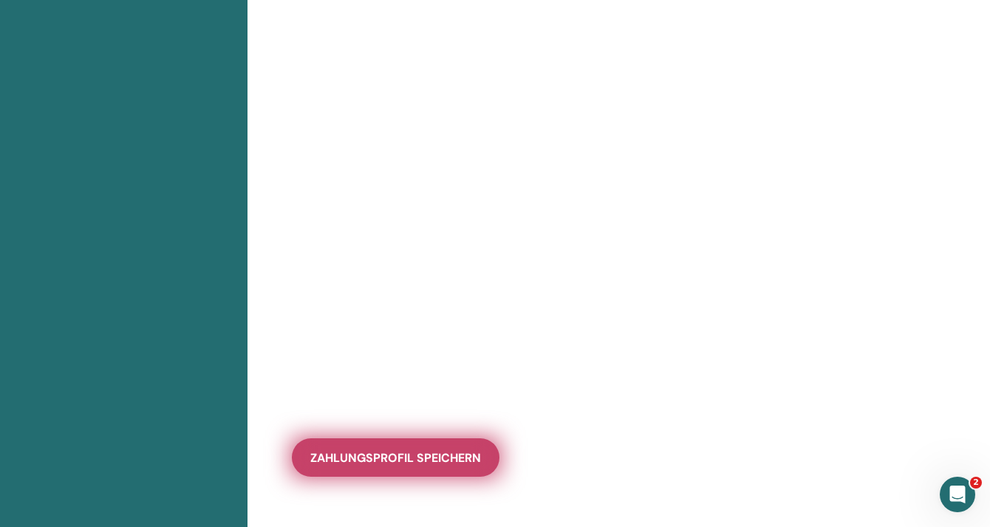
click at [379, 457] on font "Zahlungsprofil speichern" at bounding box center [395, 458] width 171 height 16
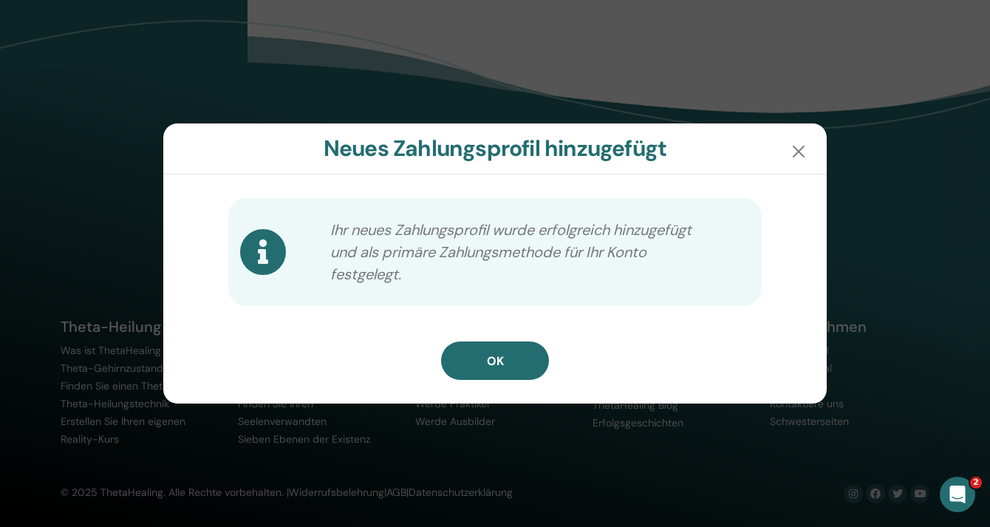
scroll to position [739, 0]
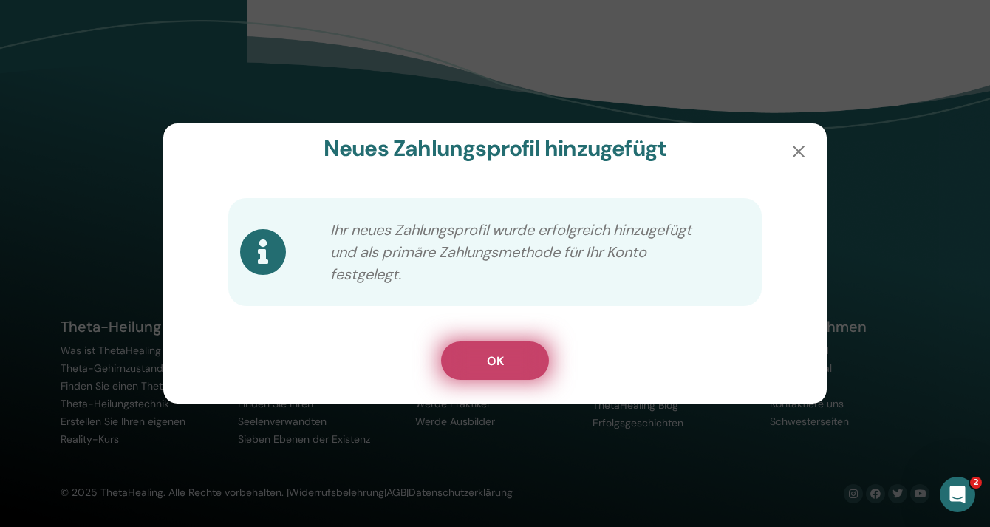
click at [506, 372] on button "OK" at bounding box center [495, 360] width 108 height 38
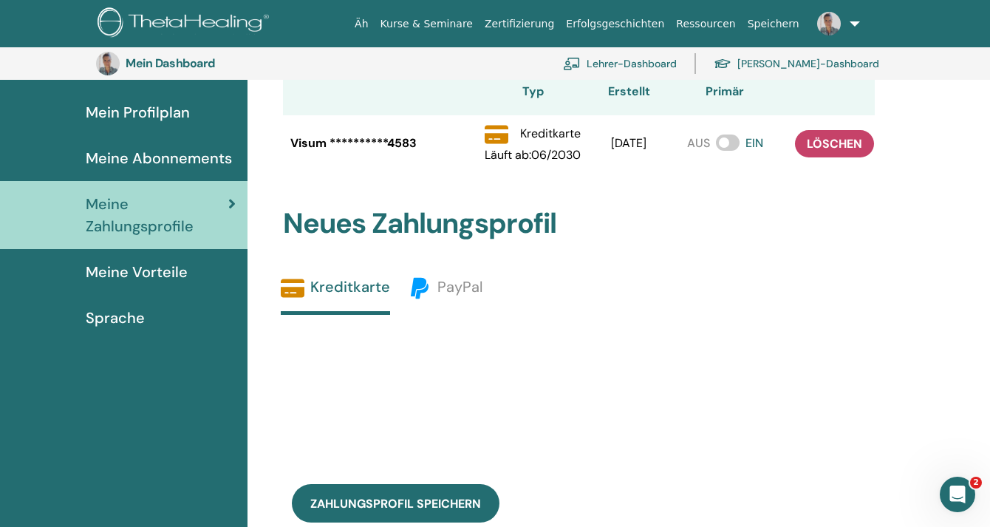
scroll to position [0, 0]
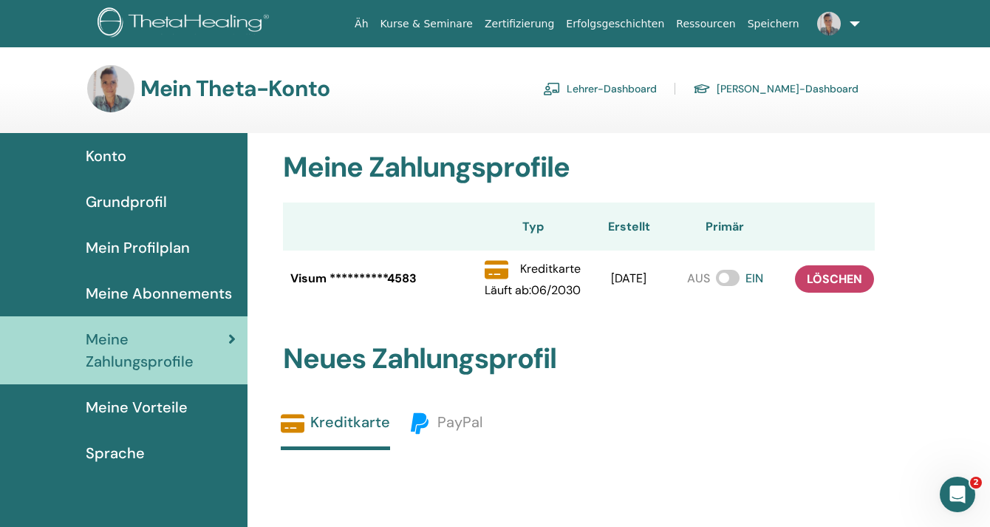
click at [117, 405] on font "Meine Vorteile" at bounding box center [137, 407] width 102 height 19
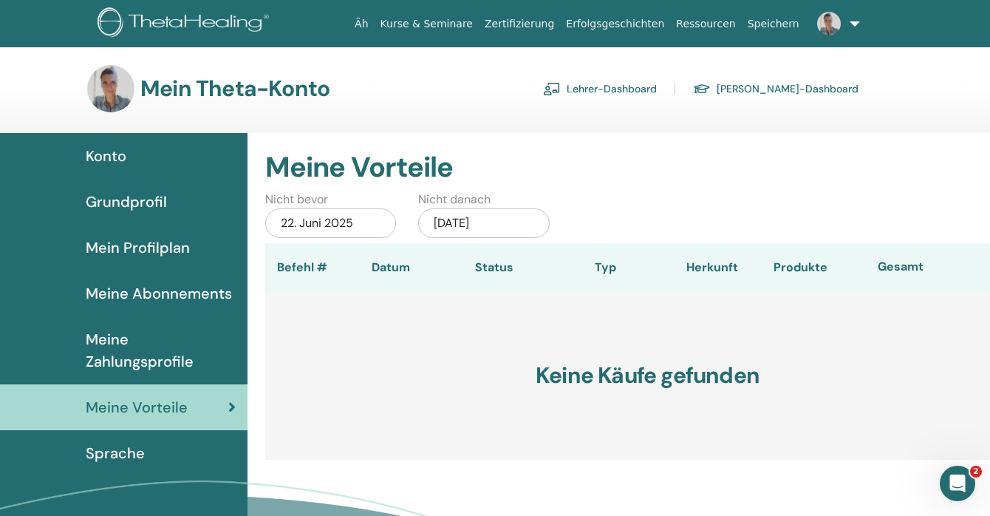
click at [172, 294] on font "Meine Abonnements" at bounding box center [159, 293] width 146 height 19
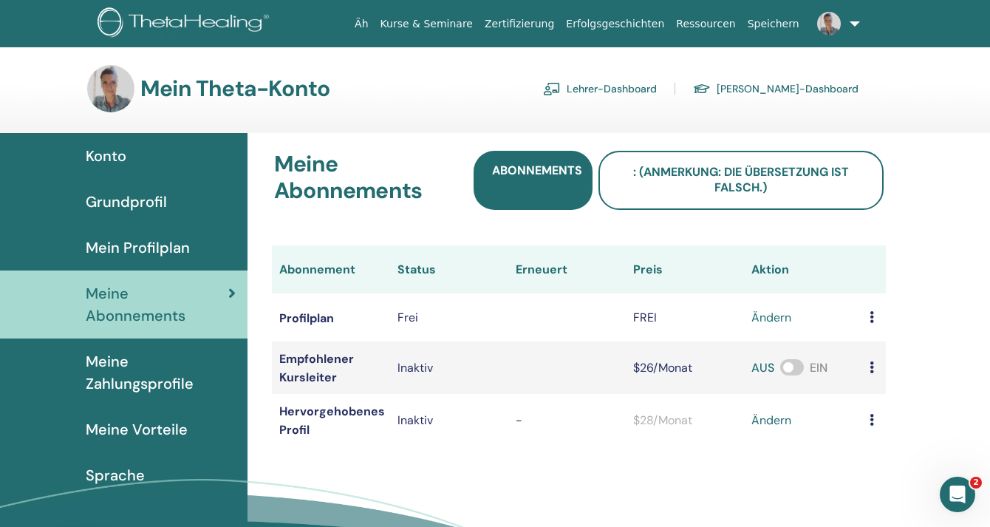
click at [146, 201] on font "Grundprofil" at bounding box center [126, 201] width 81 height 19
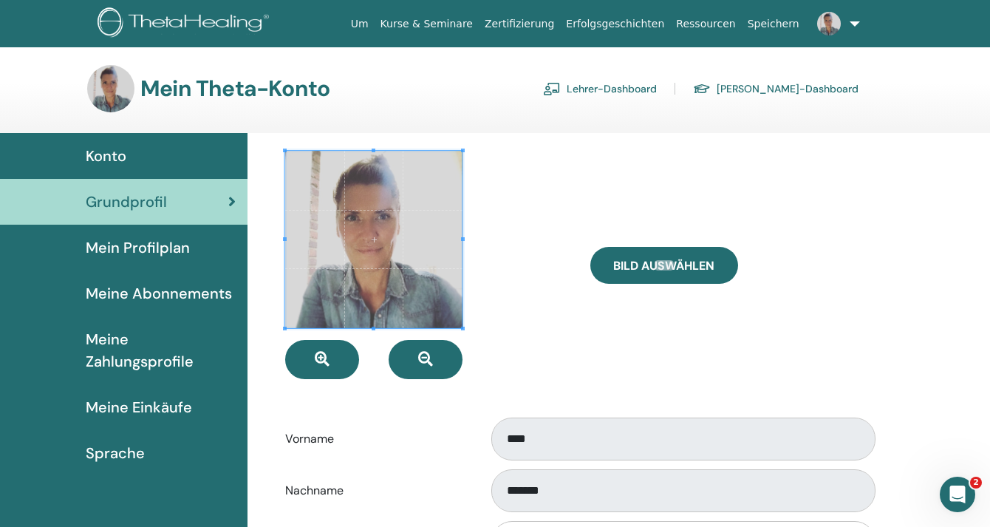
click at [778, 86] on link "[PERSON_NAME]-Dashboard" at bounding box center [776, 89] width 166 height 24
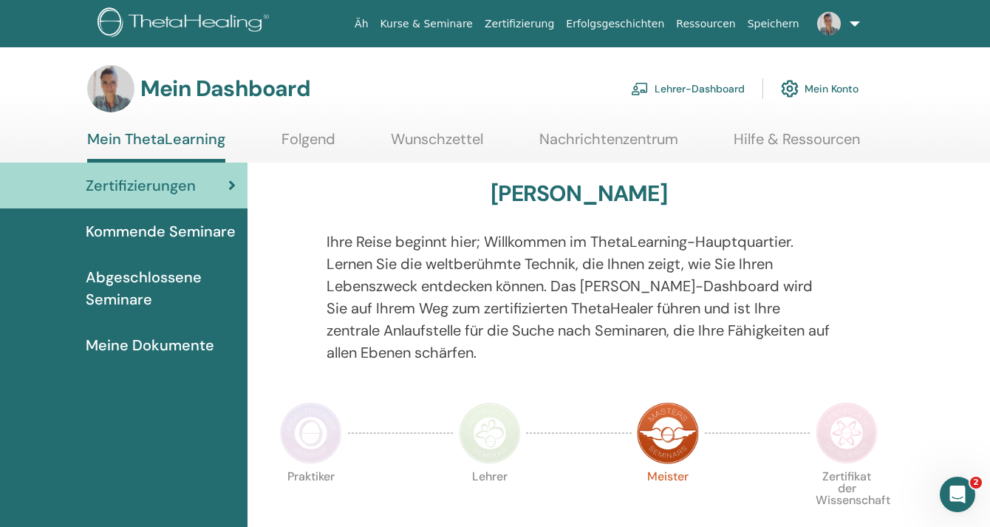
click at [106, 228] on font "Kommende Seminare" at bounding box center [161, 231] width 150 height 19
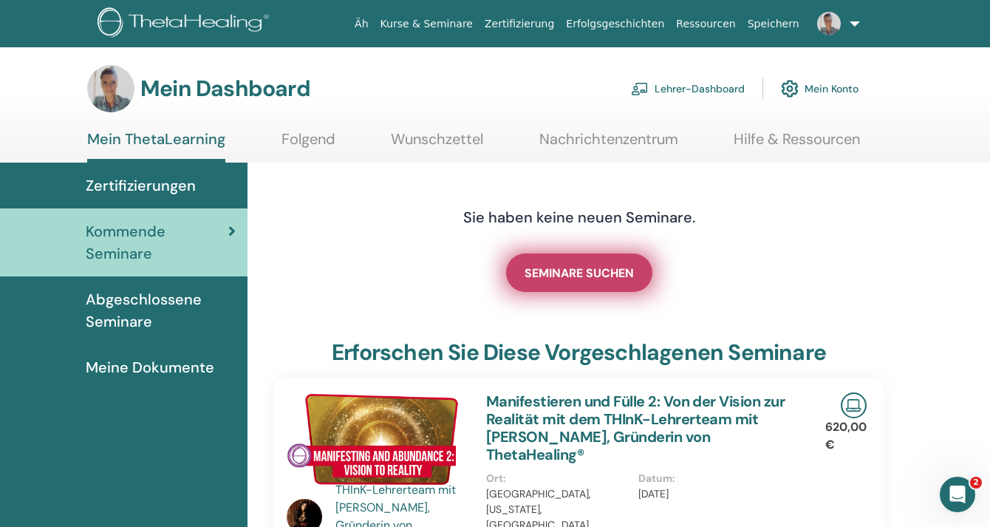
click at [595, 268] on font "SEMINARE SUCHEN" at bounding box center [579, 273] width 109 height 16
